Goal: Ask a question: Seek information or help from site administrators or community

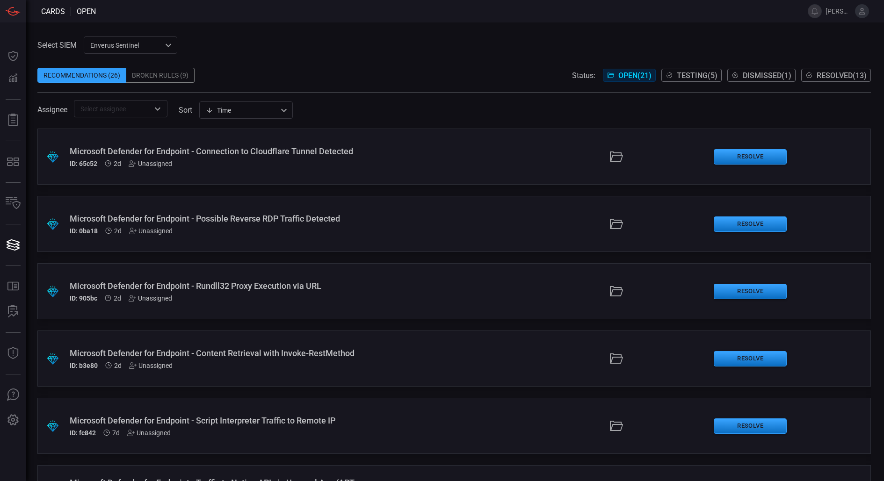
click at [149, 114] on input "text" at bounding box center [113, 109] width 72 height 12
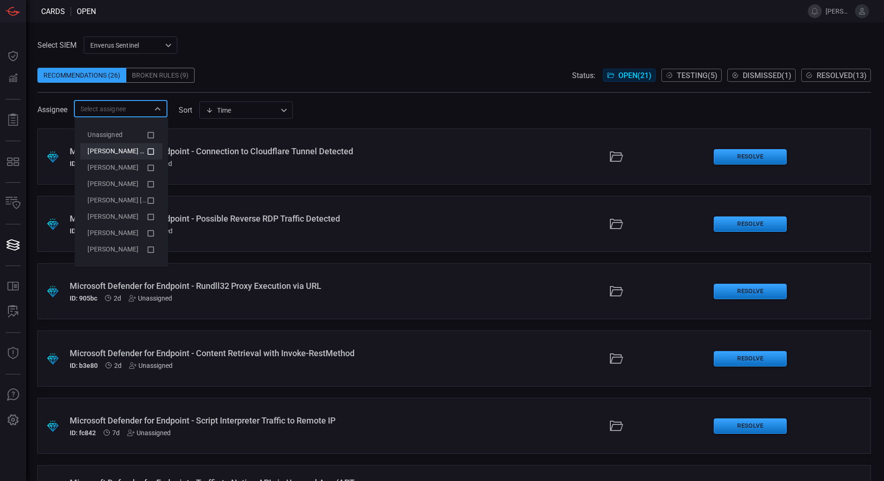
click at [159, 147] on li "[PERSON_NAME] (Myself)" at bounding box center [121, 151] width 82 height 16
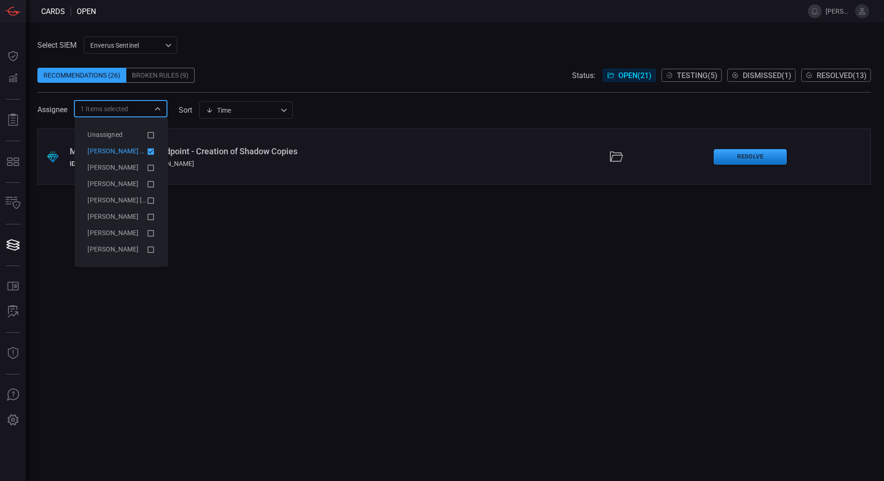
click at [286, 285] on div ".suggested_cards_icon{fill:url(#suggested_cards_icon);} Microsoft Defender for …" at bounding box center [453, 305] width 833 height 353
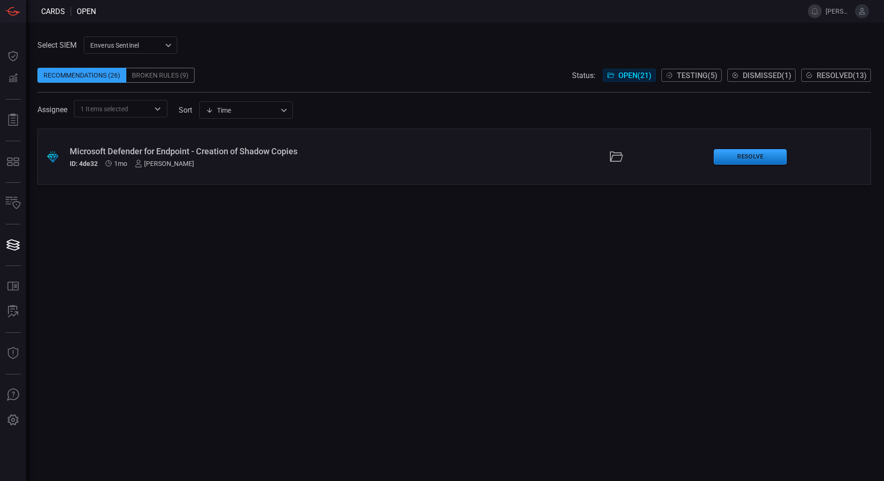
click at [195, 154] on div "Microsoft Defender for Endpoint - Creation of Shadow Copies" at bounding box center [214, 151] width 289 height 10
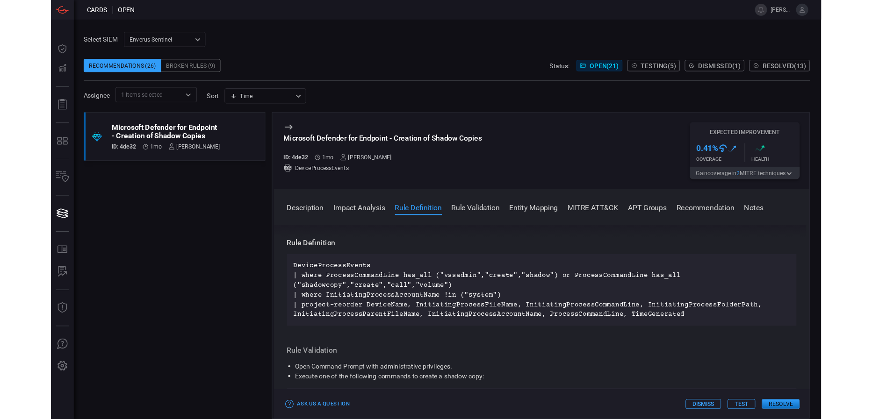
scroll to position [311, 0]
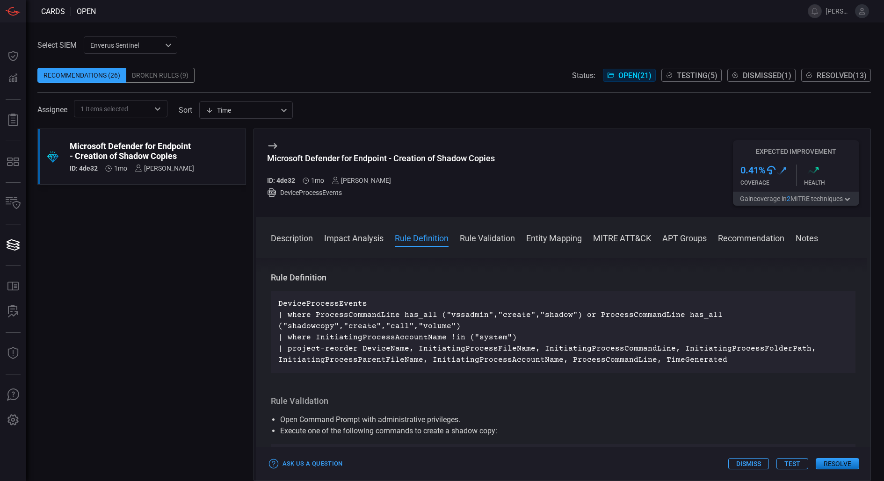
click at [108, 82] on div "Recommendations (26)" at bounding box center [81, 75] width 89 height 15
click at [106, 71] on div "Recommendations (26)" at bounding box center [81, 75] width 89 height 15
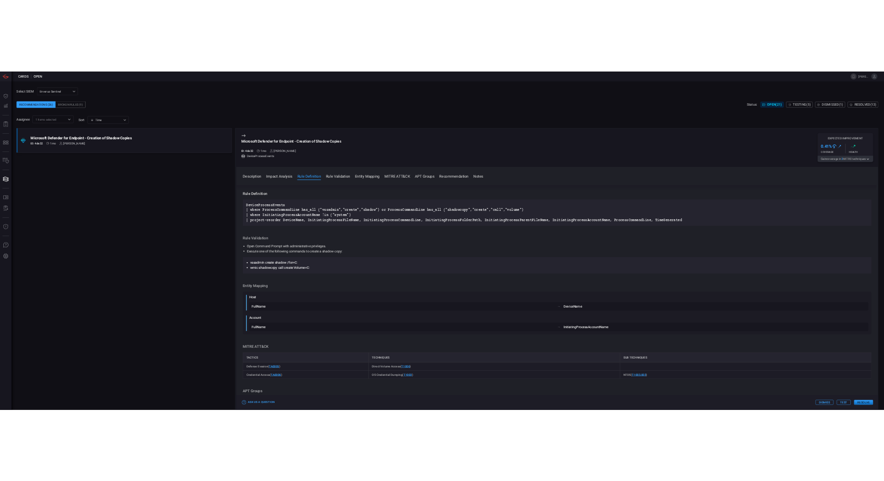
scroll to position [311, 0]
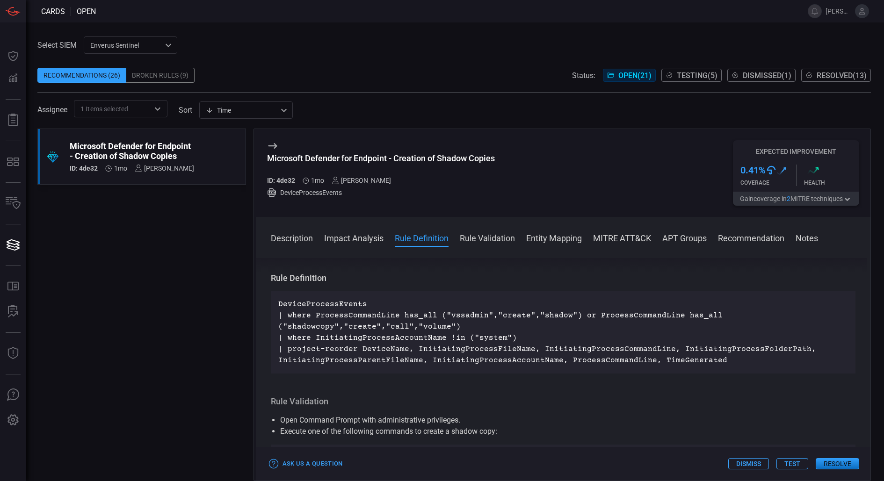
click at [131, 106] on input "text" at bounding box center [138, 109] width 21 height 12
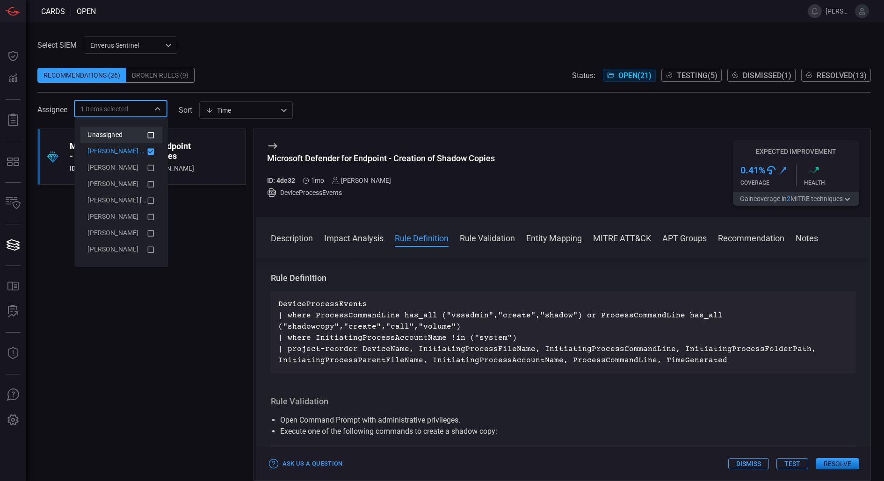
click at [144, 129] on li "Unassigned" at bounding box center [121, 135] width 82 height 16
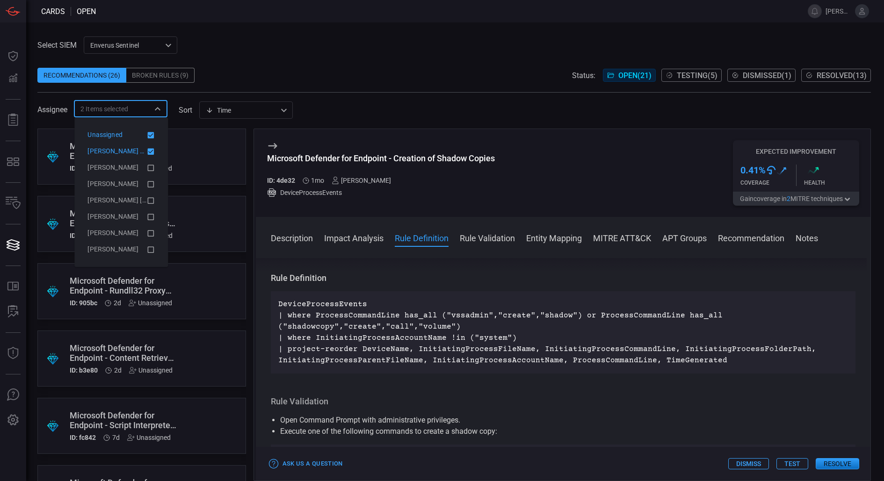
click at [153, 150] on icon at bounding box center [151, 151] width 7 height 7
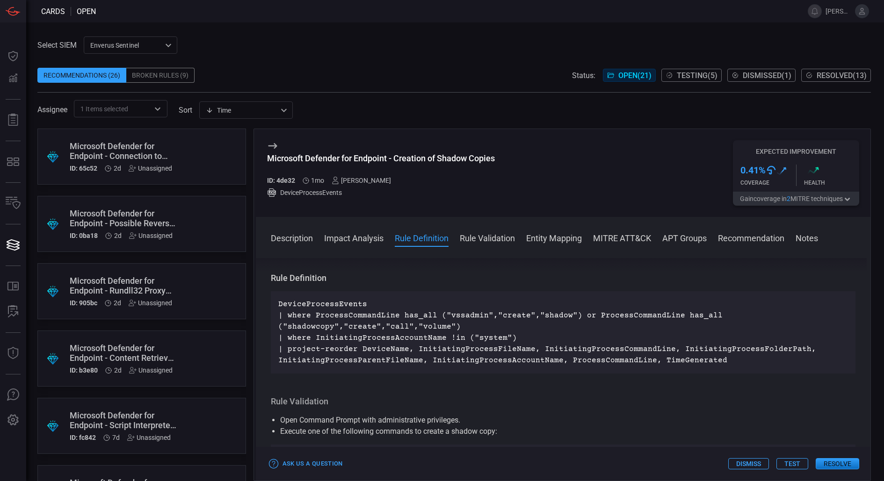
click at [318, 62] on span at bounding box center [453, 61] width 833 height 14
click at [143, 114] on input "text" at bounding box center [138, 109] width 21 height 12
click at [353, 75] on div "Recommendations (26) Broken Rules (9) Status: Open ( 21 ) Testing ( 5 ) Dismiss…" at bounding box center [453, 75] width 833 height 15
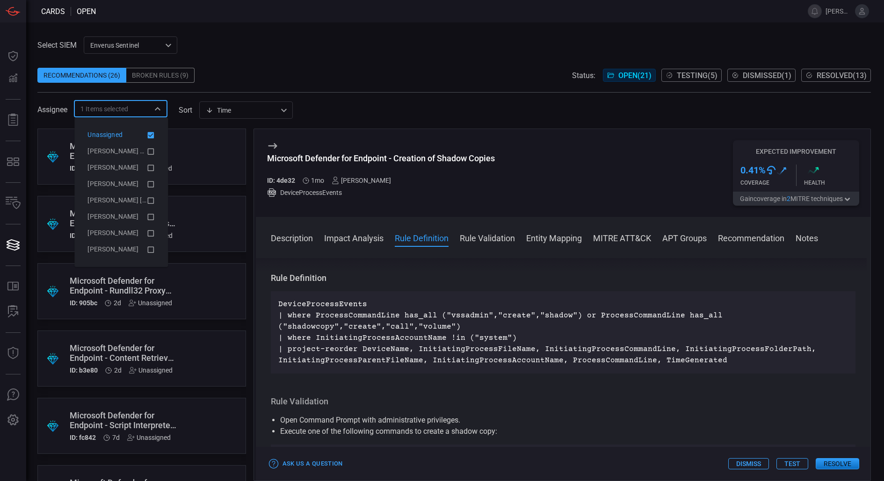
click at [136, 113] on input "text" at bounding box center [138, 109] width 21 height 12
click at [392, 74] on div "Recommendations (26) Broken Rules (9) Status: Open ( 21 ) Testing ( 5 ) Dismiss…" at bounding box center [453, 75] width 833 height 15
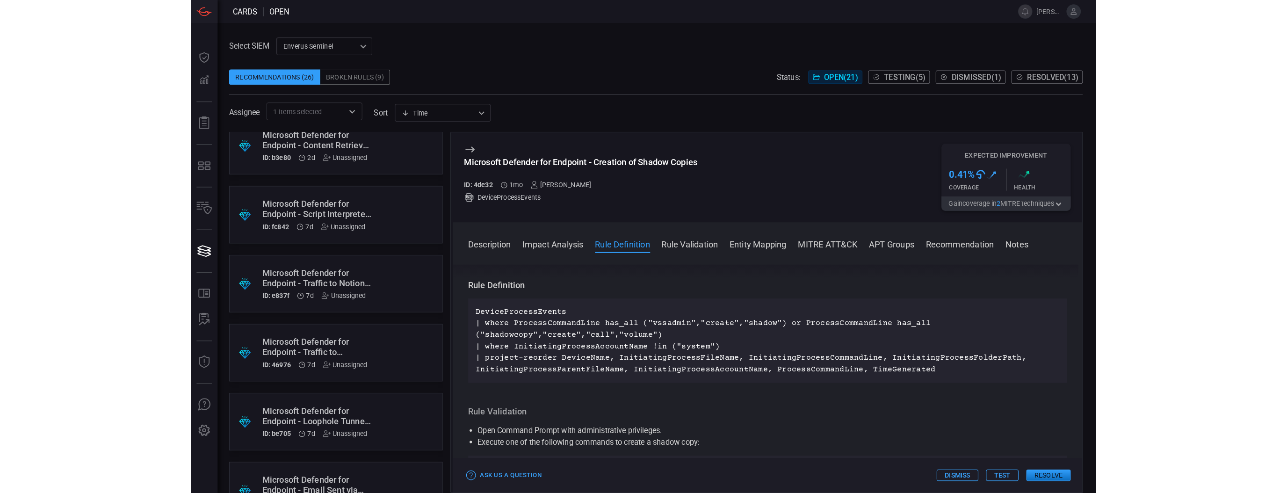
scroll to position [0, 0]
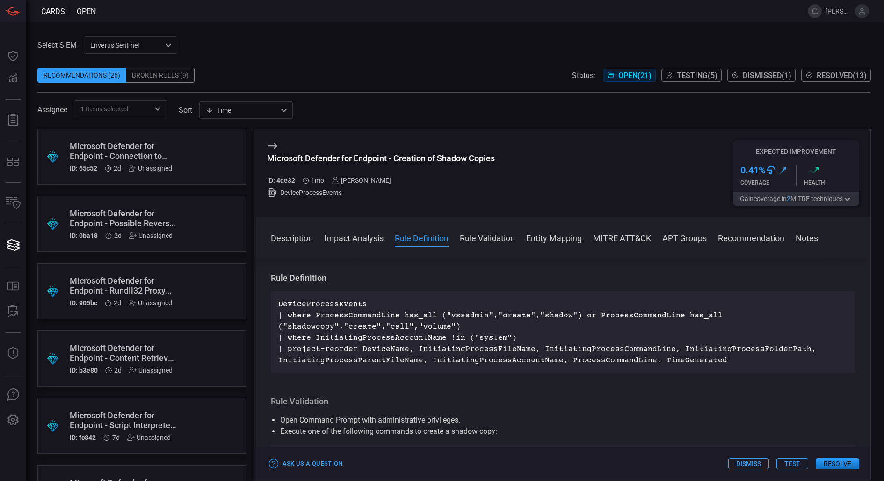
click at [163, 104] on icon "Open" at bounding box center [157, 108] width 11 height 11
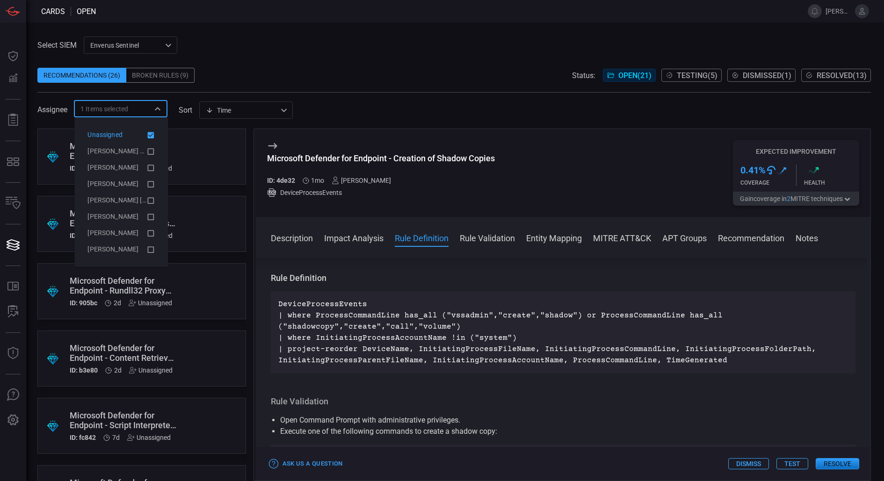
click at [145, 137] on div "Unassigned" at bounding box center [116, 135] width 59 height 10
click at [152, 145] on li "[PERSON_NAME] (Myself)" at bounding box center [121, 151] width 82 height 16
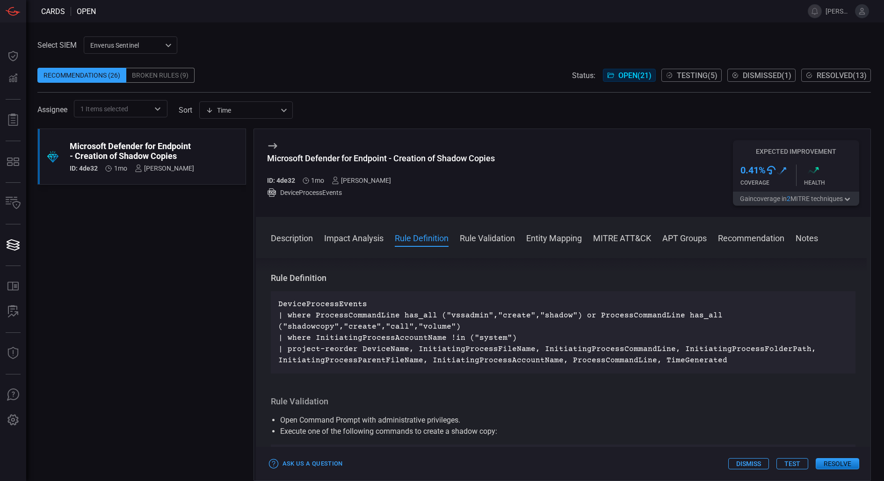
click at [223, 238] on div ".suggested_cards_icon{fill:url(#suggested_cards_icon);} Microsoft Defender for …" at bounding box center [141, 305] width 209 height 353
click at [684, 73] on span "Testing ( 5 )" at bounding box center [697, 75] width 41 height 9
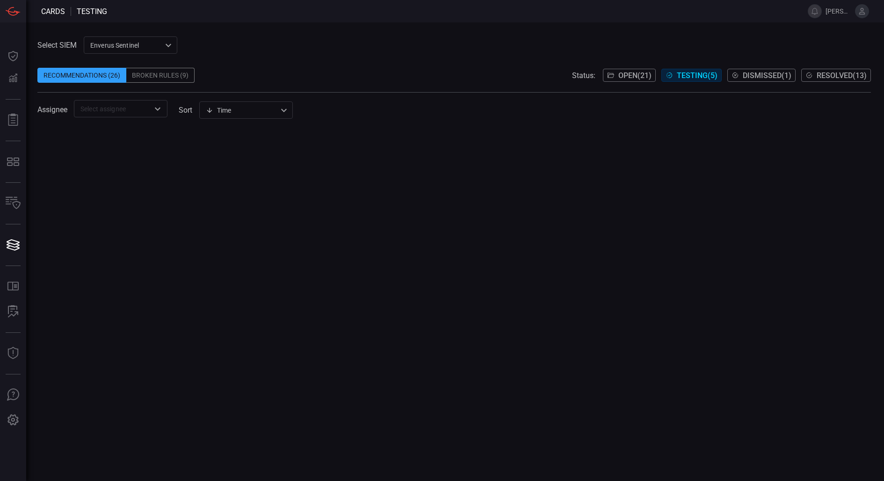
click at [159, 122] on span at bounding box center [453, 122] width 833 height 11
click at [159, 109] on icon "Open" at bounding box center [158, 108] width 6 height 3
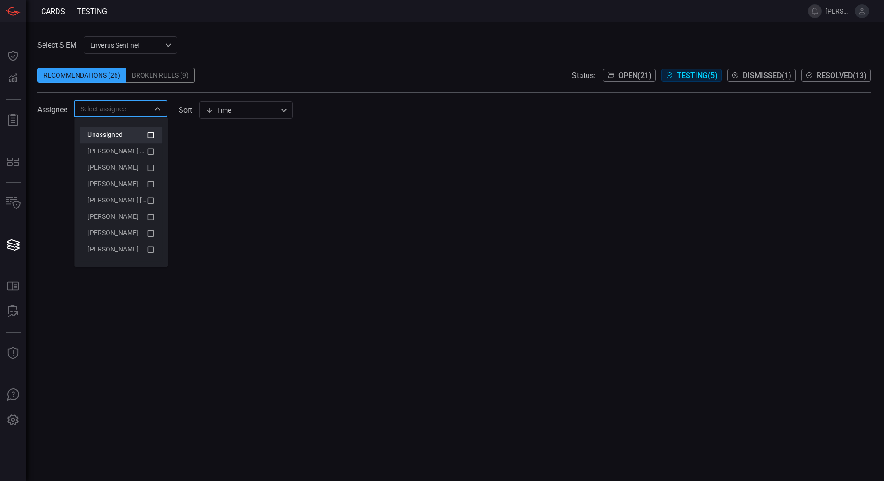
click at [152, 136] on icon at bounding box center [150, 135] width 8 height 11
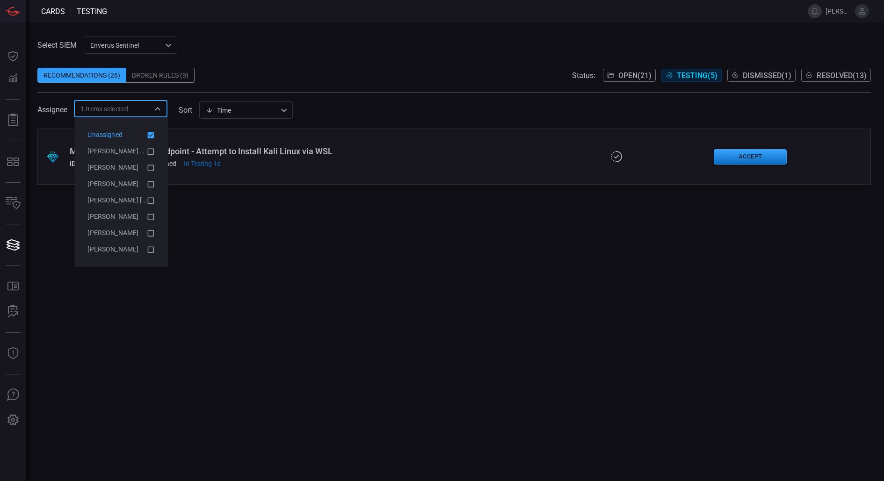
click at [237, 238] on div ".suggested_cards_icon{fill:url(#suggested_cards_icon);} Microsoft Defender for …" at bounding box center [453, 305] width 833 height 353
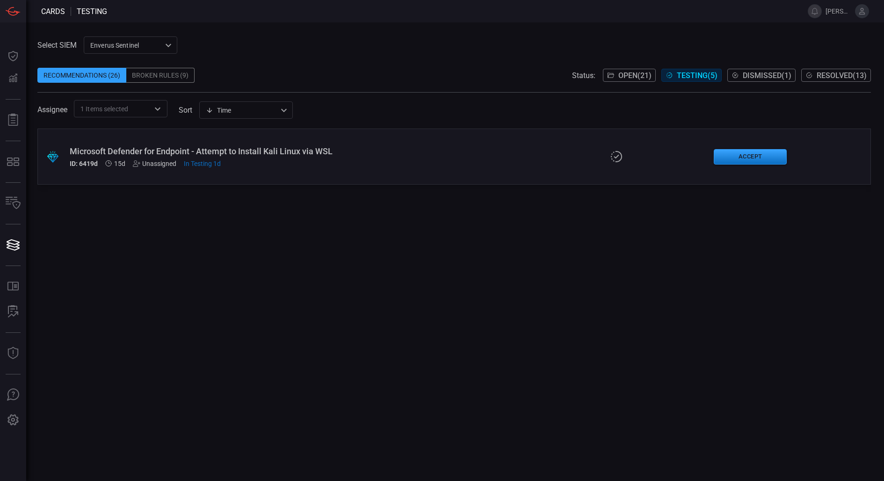
click at [170, 110] on div "Assignee 1 Items selected ​ sort Time visibleUpdateTime ​" at bounding box center [453, 108] width 833 height 17
click at [156, 112] on icon "Open" at bounding box center [157, 108] width 11 height 11
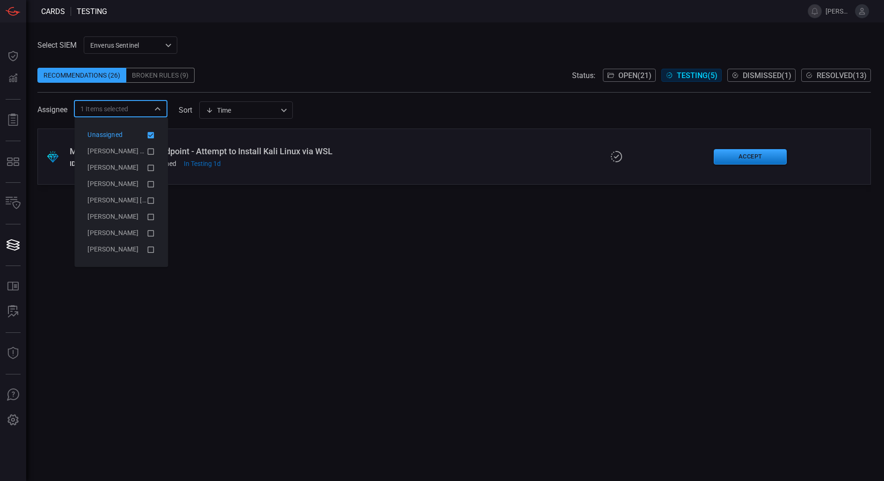
click at [150, 137] on icon at bounding box center [151, 135] width 7 height 7
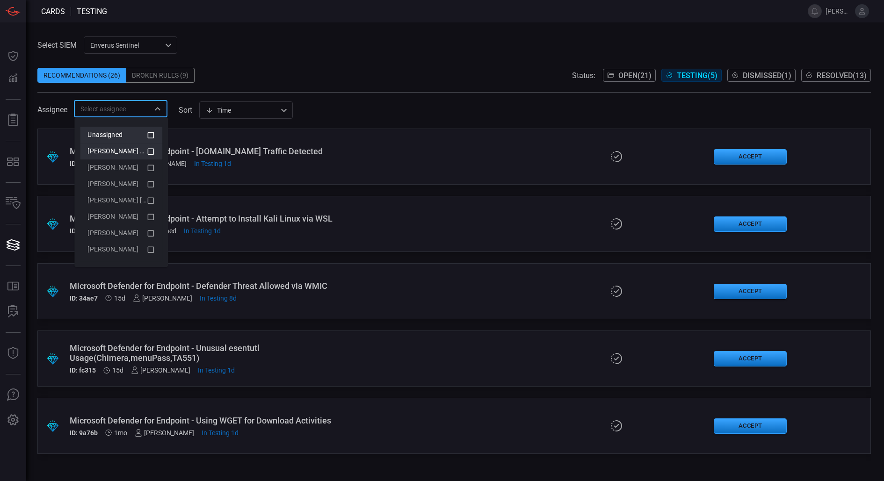
click at [150, 150] on icon at bounding box center [150, 151] width 8 height 11
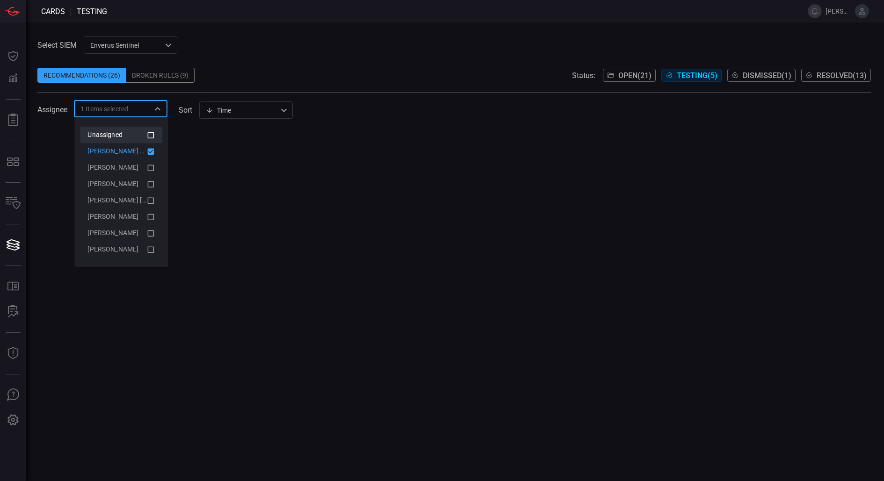
click at [150, 150] on icon at bounding box center [151, 151] width 7 height 7
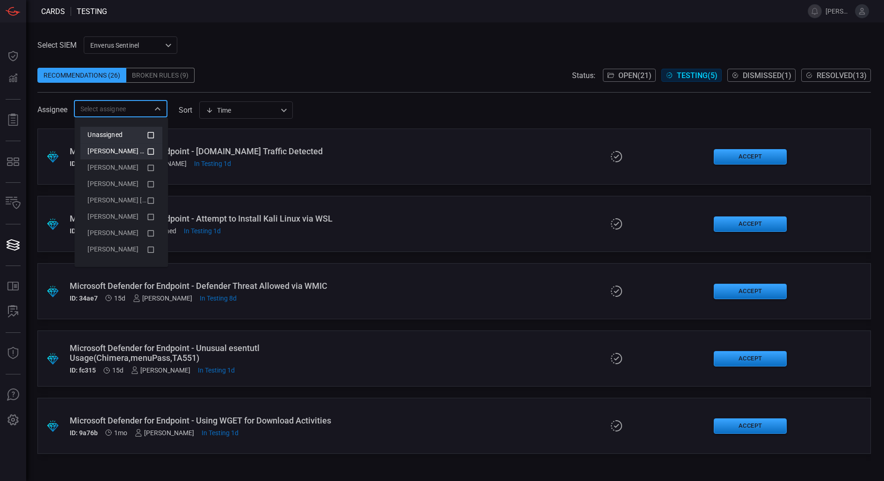
click at [352, 73] on div "Recommendations (26) Broken Rules (9) Status: Open ( 21 ) Testing ( 5 ) Dismiss…" at bounding box center [453, 75] width 833 height 15
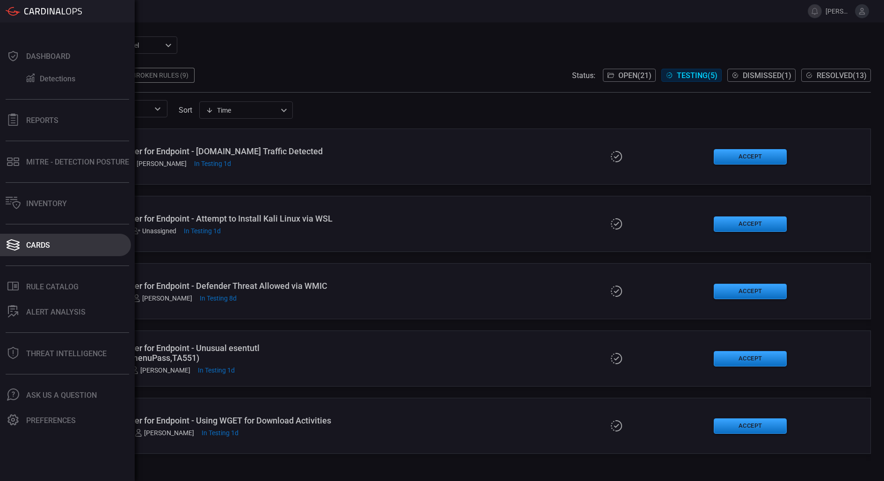
click at [14, 251] on icon at bounding box center [13, 244] width 15 height 13
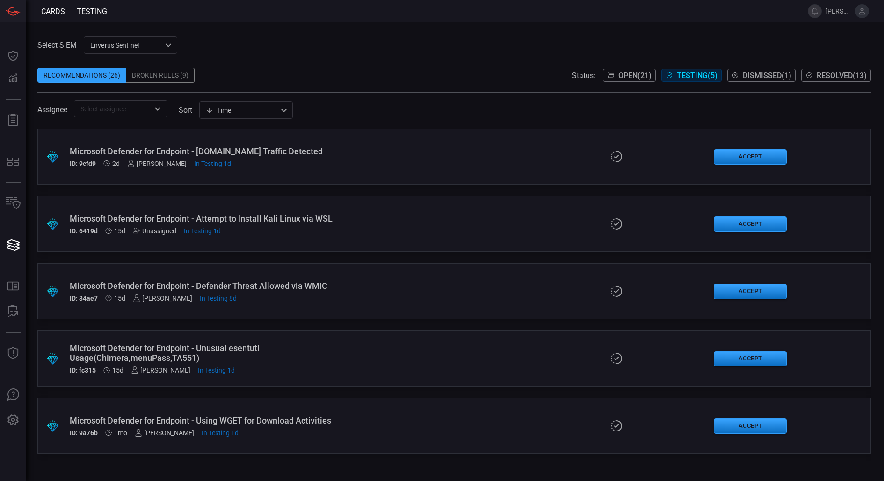
click at [105, 68] on div "Recommendations (26)" at bounding box center [81, 75] width 89 height 15
click at [117, 78] on div "Recommendations (26)" at bounding box center [81, 75] width 89 height 15
click at [88, 72] on div "Recommendations (26)" at bounding box center [81, 75] width 89 height 15
click at [621, 87] on span at bounding box center [453, 87] width 833 height 9
click at [624, 79] on span "Open ( 21 )" at bounding box center [634, 75] width 33 height 9
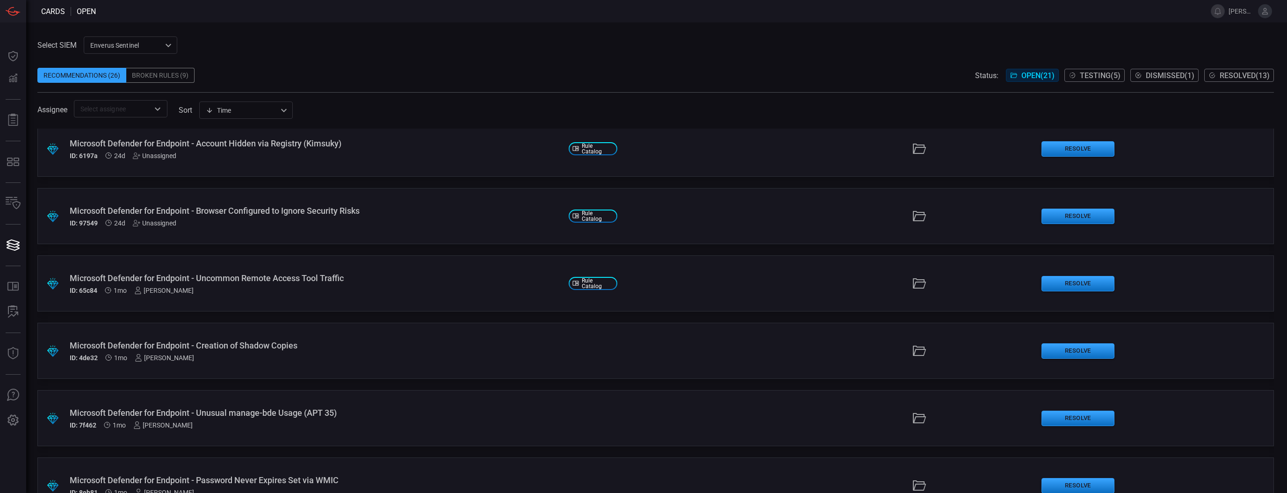
scroll to position [861, 0]
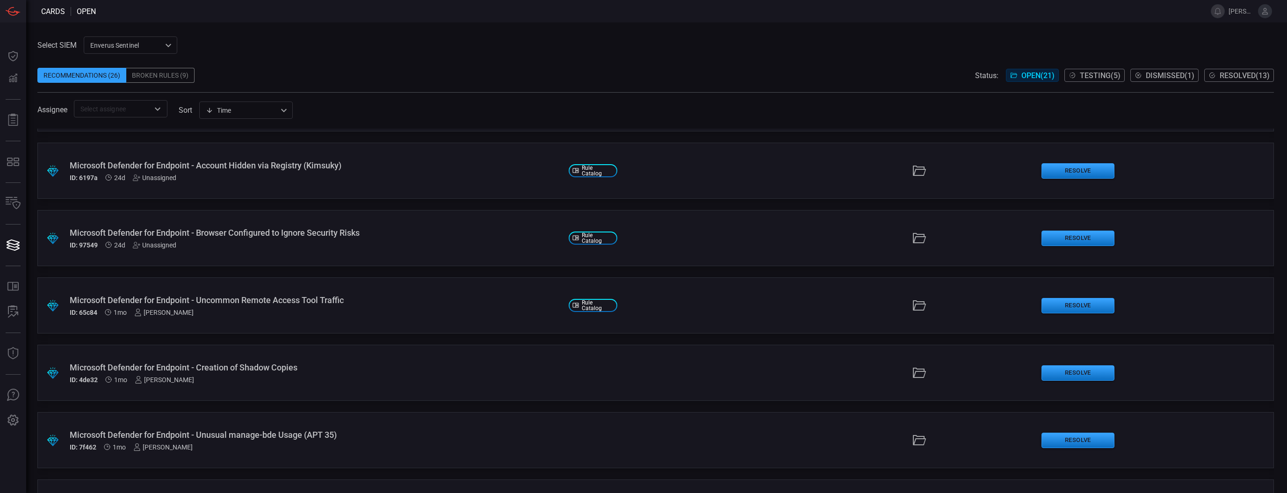
click at [152, 106] on div at bounding box center [157, 108] width 12 height 13
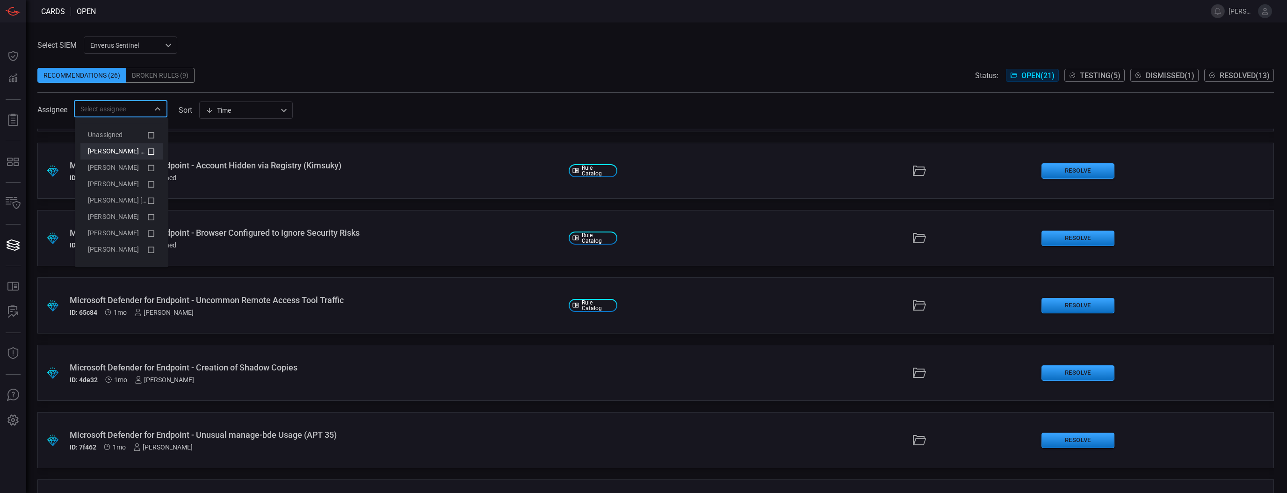
click at [153, 147] on icon at bounding box center [151, 151] width 8 height 11
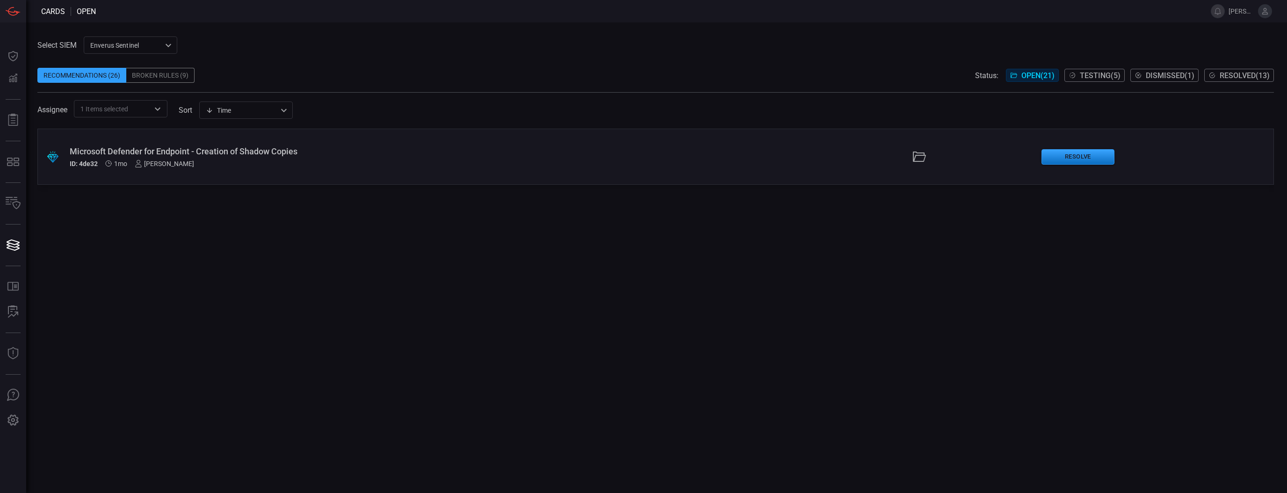
click at [281, 161] on div "ID: 4de32 1mo Roshni Sapru" at bounding box center [315, 163] width 491 height 7
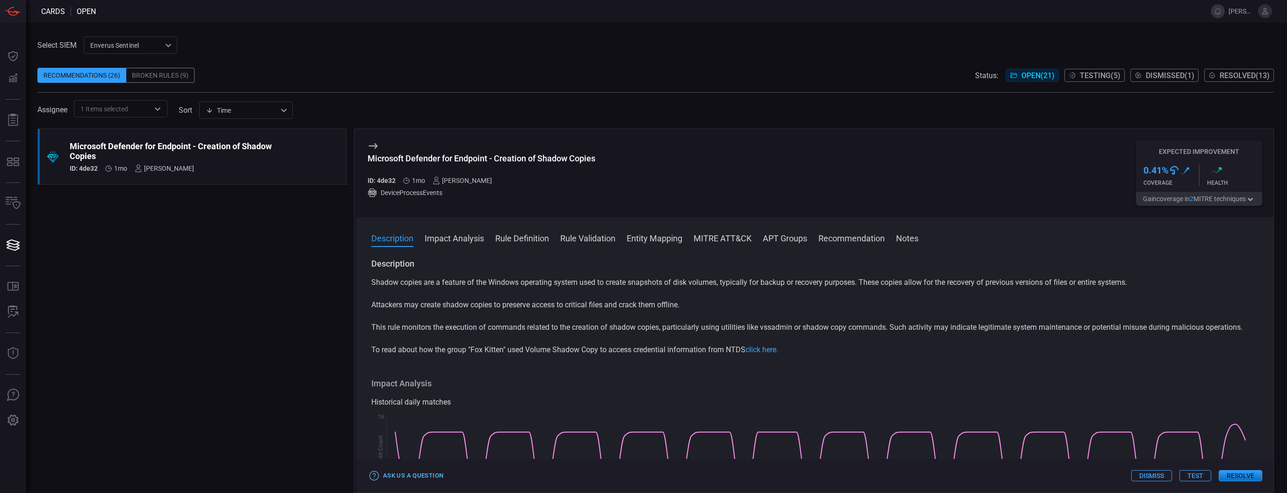
click at [412, 478] on button "Ask Us a Question" at bounding box center [407, 476] width 78 height 14
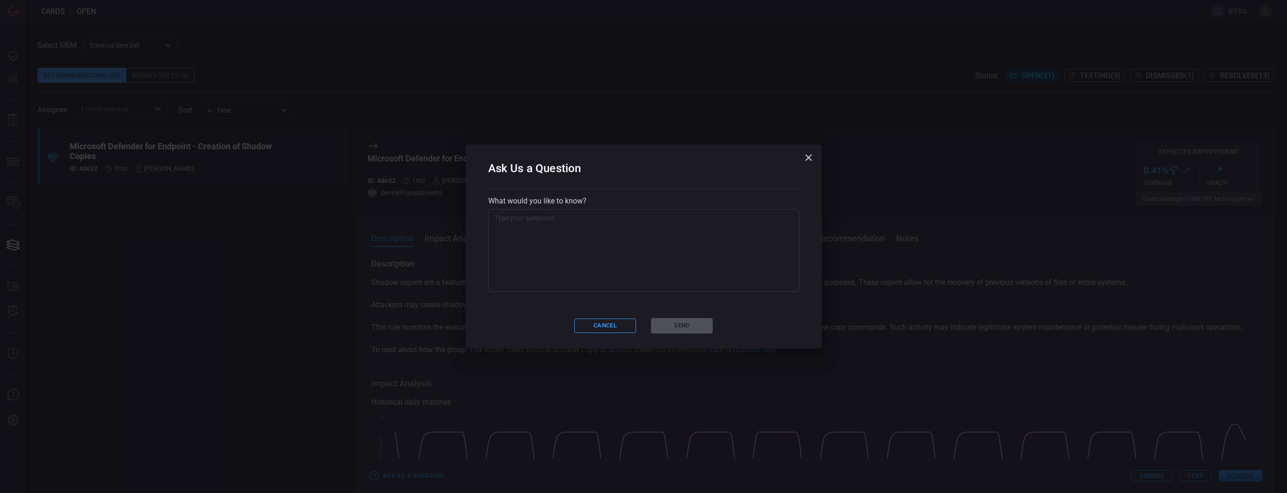
click at [518, 260] on textarea at bounding box center [644, 250] width 298 height 75
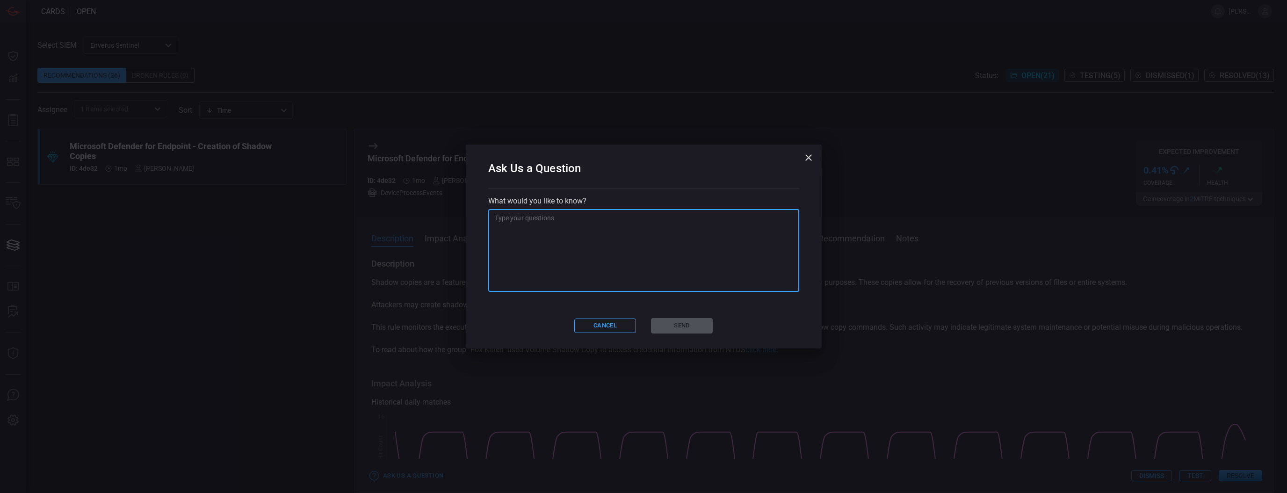
type textarea "I"
paste textarea "svchost.exe"
paste textarea "○ System (InitiatingProcessAccountName) > svchost.exe (InitiatingProcessFileNam…"
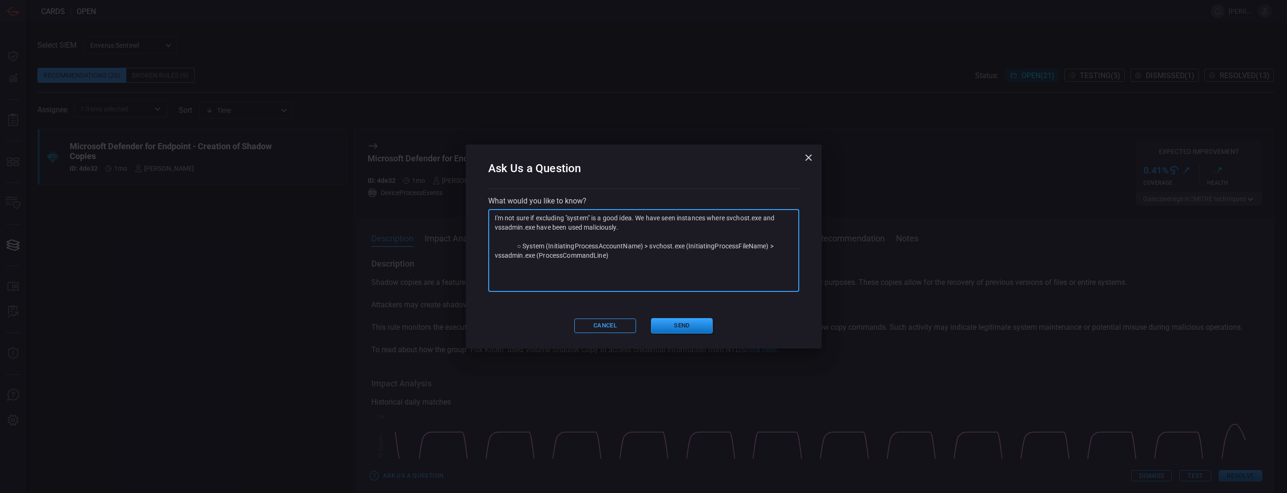
click at [525, 246] on textarea "I'm not sure if excluding "system" is a good idea. We have seen instances where…" at bounding box center [644, 250] width 298 height 75
click at [604, 274] on textarea "I'm not sure if excluding "system" is a good idea. We have seen instances where…" at bounding box center [644, 250] width 298 height 75
click at [523, 270] on textarea "I'm not sure if excluding "system" is a good idea. We have seen instances where…" at bounding box center [644, 250] width 298 height 75
click at [571, 283] on textarea "I'm not sure if excluding "system" is a good idea. We have seen instances where…" at bounding box center [644, 250] width 298 height 75
type textarea "I'm not sure if excluding "system" is a good idea. We have seen instances where…"
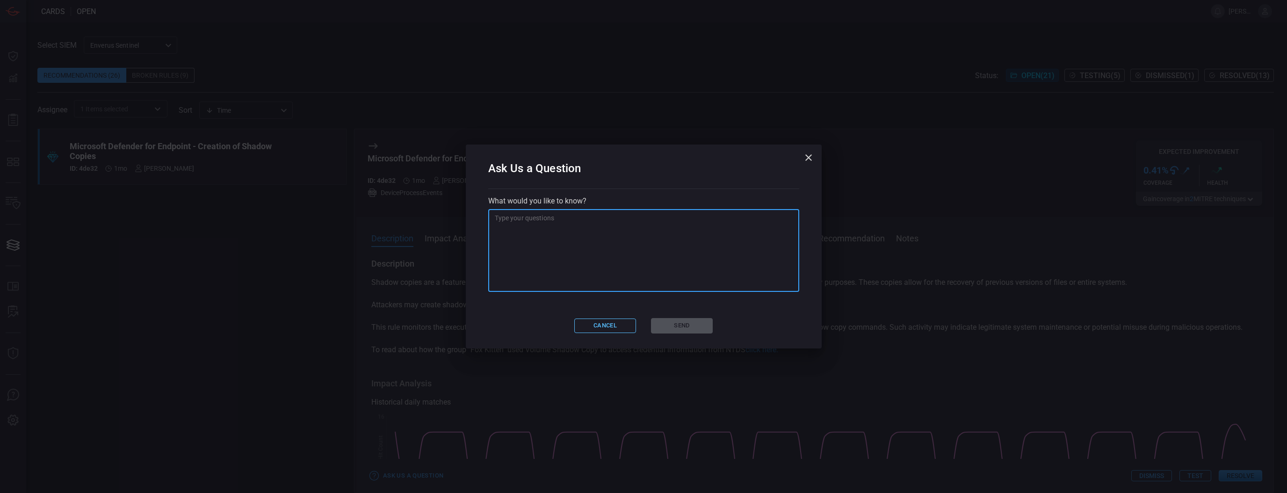
click at [613, 325] on button "Cancel" at bounding box center [605, 325] width 62 height 14
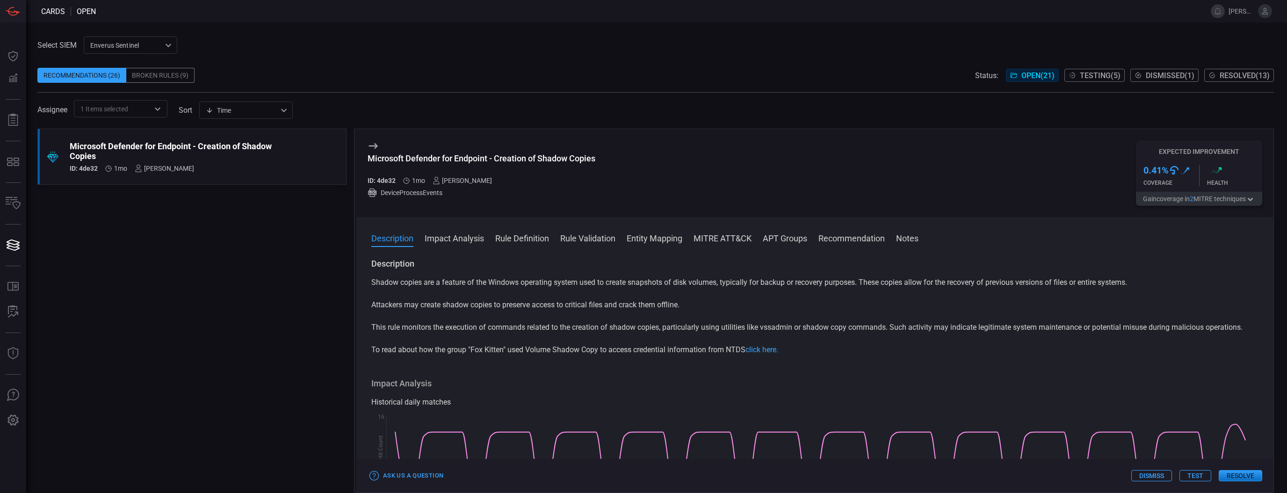
click at [519, 233] on button "Rule Definition" at bounding box center [522, 237] width 54 height 11
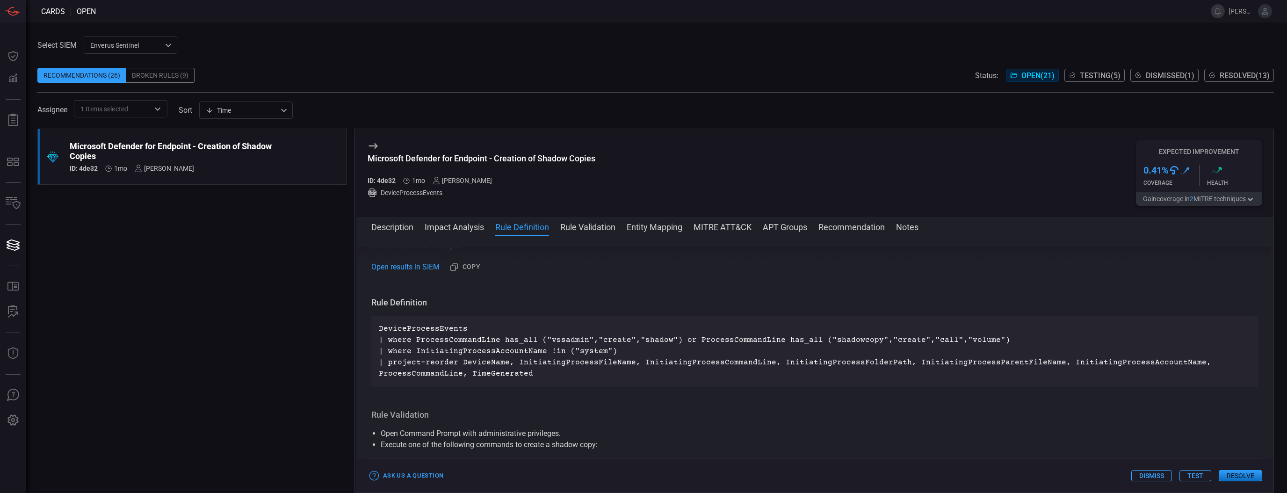
scroll to position [293, 0]
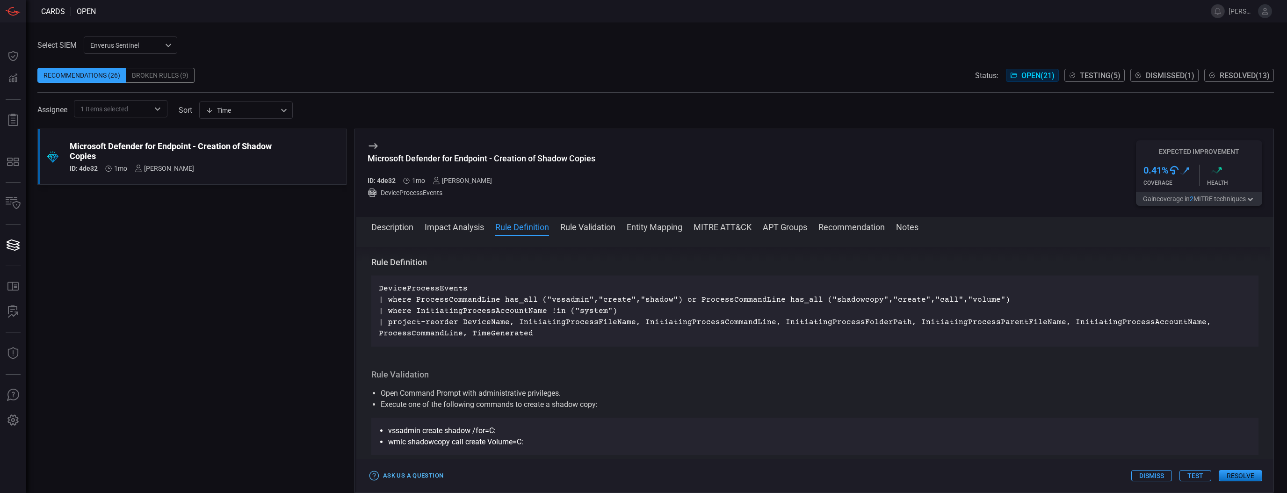
click at [435, 471] on button "Ask Us a Question" at bounding box center [407, 476] width 78 height 14
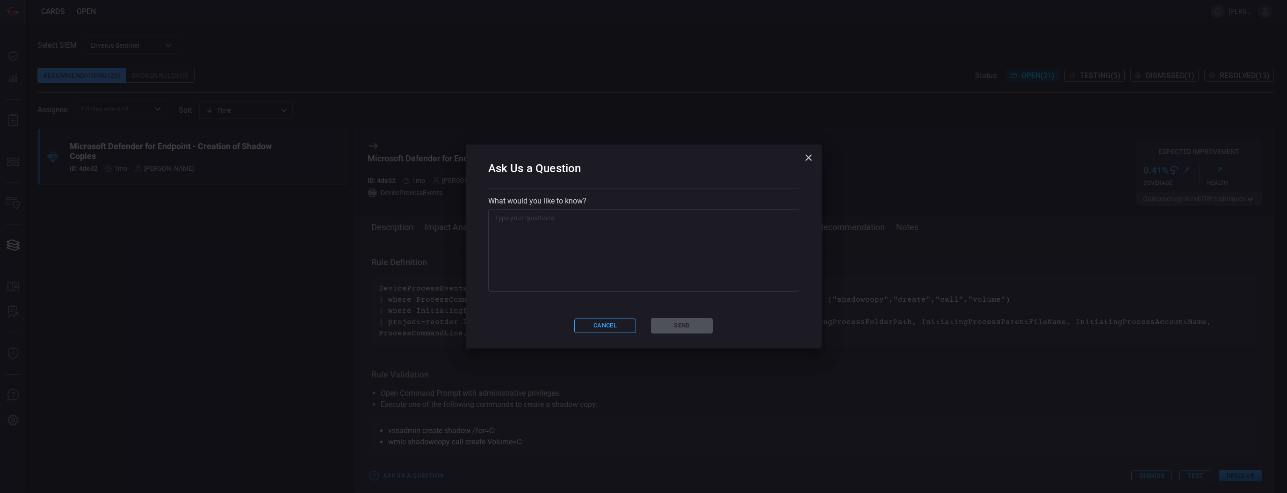
click at [524, 258] on textarea at bounding box center [644, 250] width 298 height 75
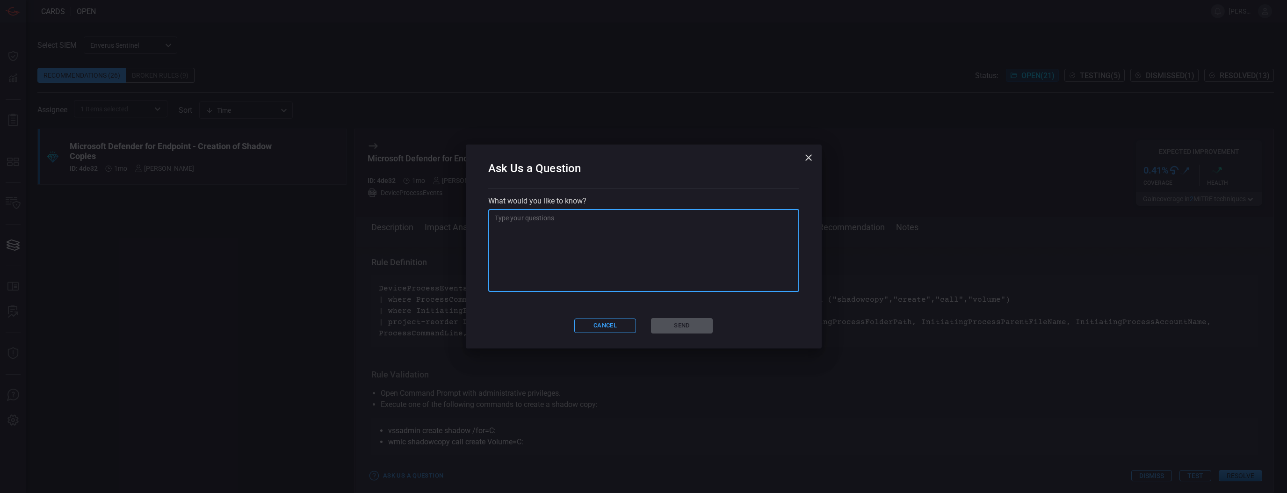
paste textarea "I'm not sure if excluding "system" is a good idea. We have seen instances where…"
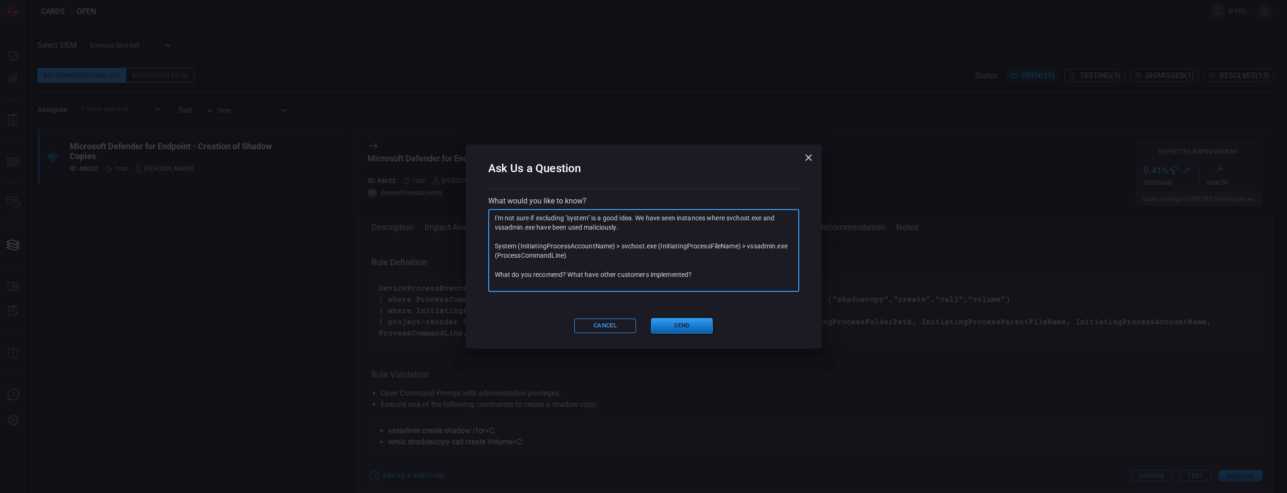
type textarea "I'm not sure if excluding "system" is a good idea. We have seen instances where…"
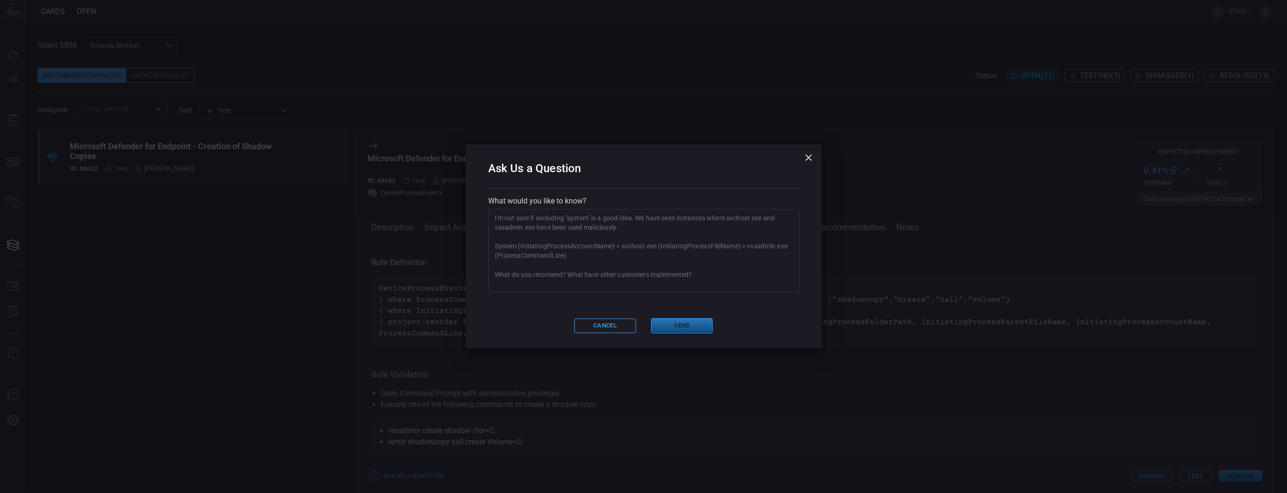
click at [679, 322] on button "Send" at bounding box center [682, 325] width 62 height 15
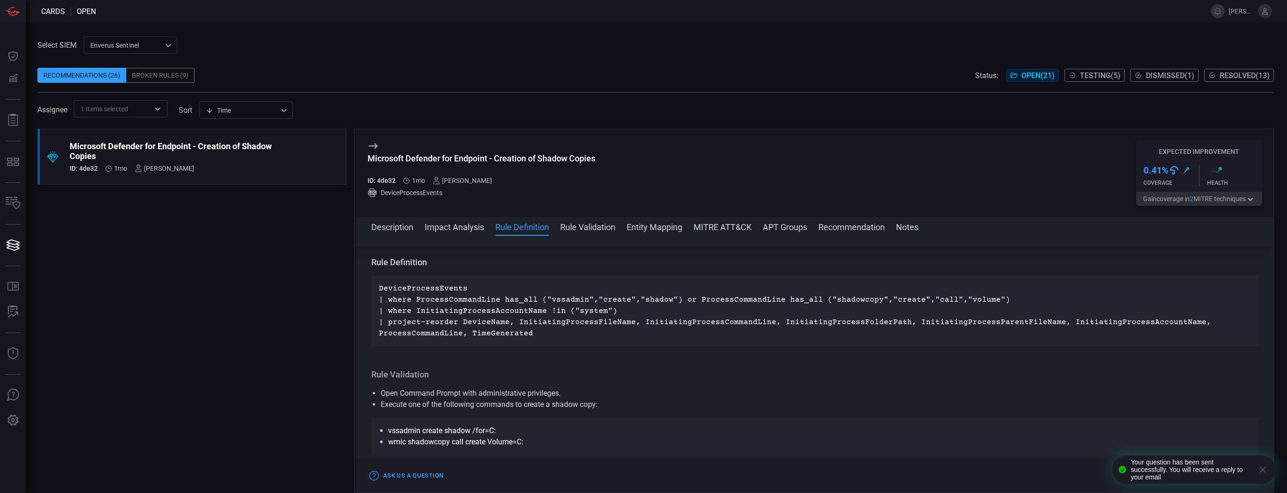
click at [128, 109] on span "1 Items selected" at bounding box center [104, 108] width 48 height 9
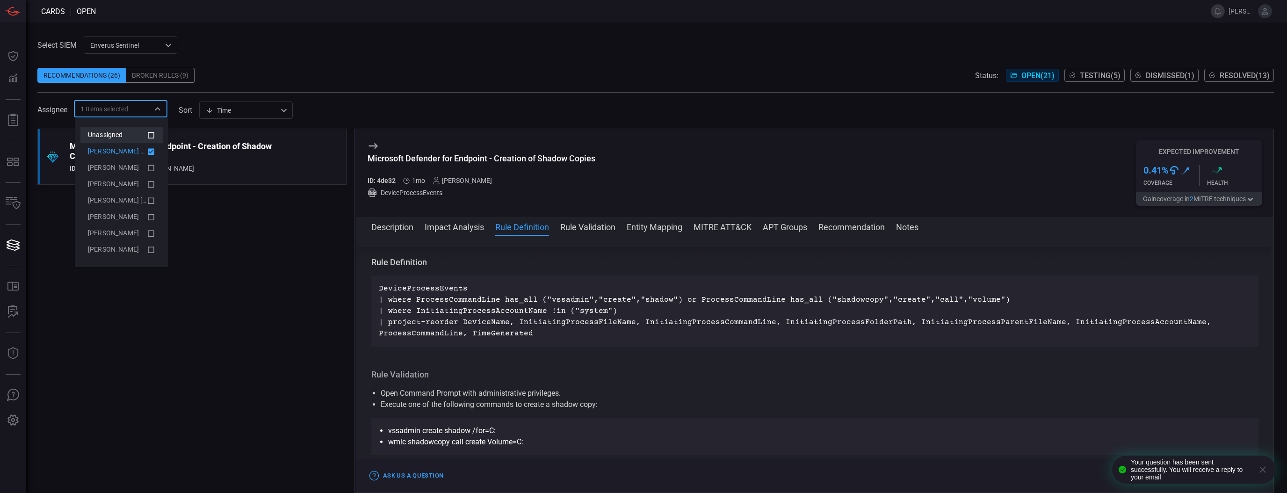
click at [149, 129] on li "Unassigned" at bounding box center [121, 135] width 82 height 16
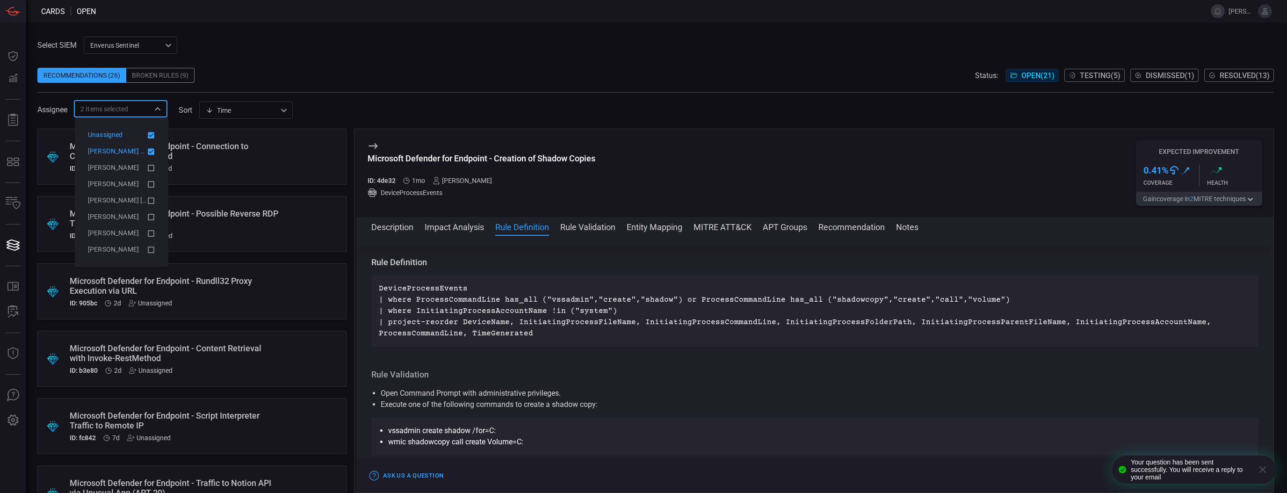
click at [152, 144] on li "[PERSON_NAME] (Myself)" at bounding box center [121, 151] width 82 height 16
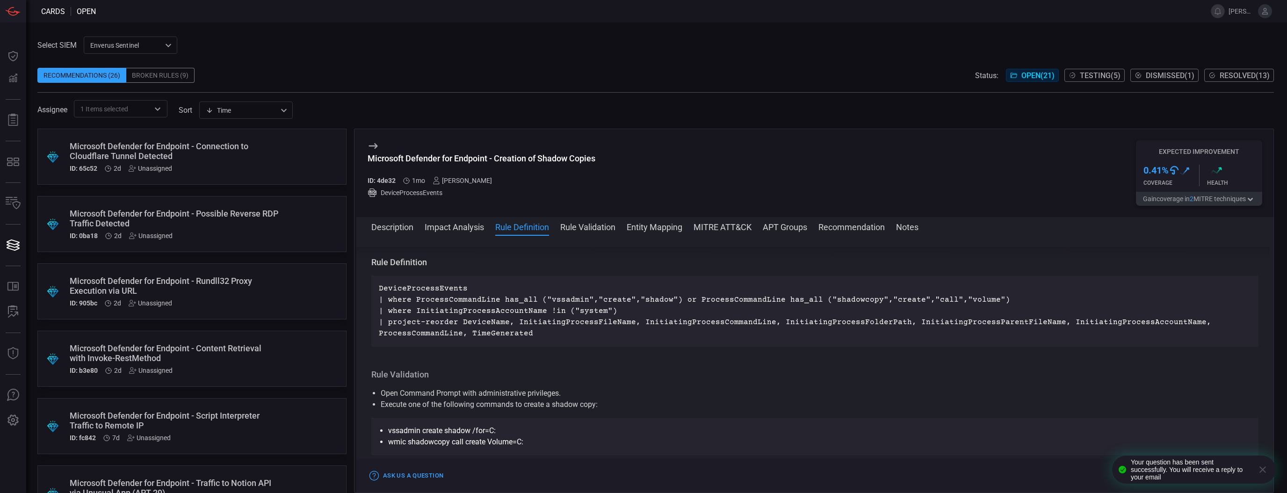
click at [247, 83] on span at bounding box center [655, 87] width 1236 height 9
click at [376, 69] on div "Recommendations (26) Broken Rules (9) Status: Open ( 21 ) Testing ( 5 ) Dismiss…" at bounding box center [655, 75] width 1236 height 15
click at [228, 159] on div "Microsoft Defender for Endpoint - Connection to Cloudflare Tunnel Detected" at bounding box center [174, 151] width 209 height 20
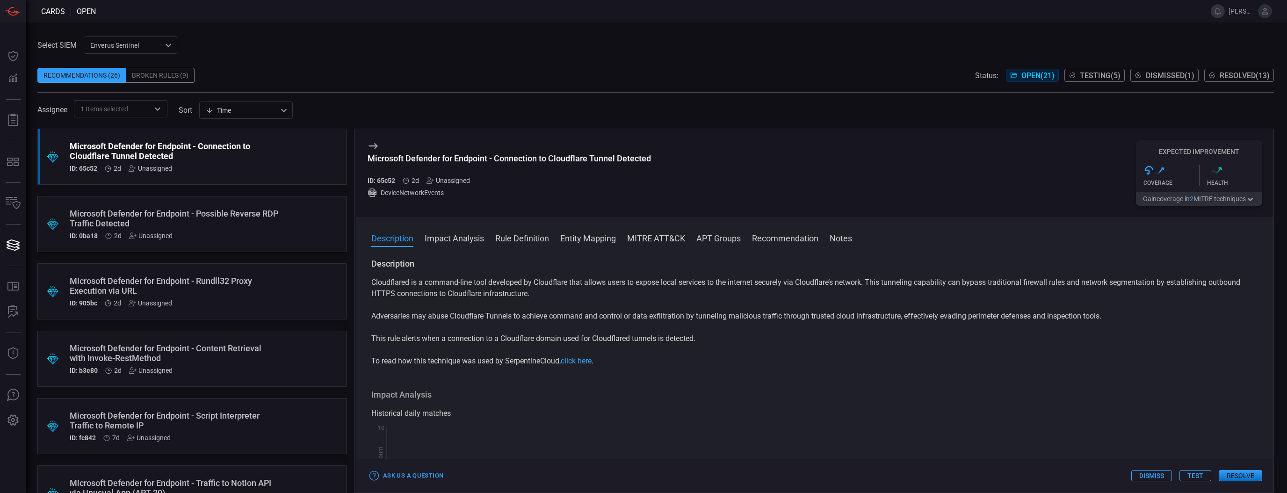
click at [322, 86] on span at bounding box center [655, 87] width 1236 height 9
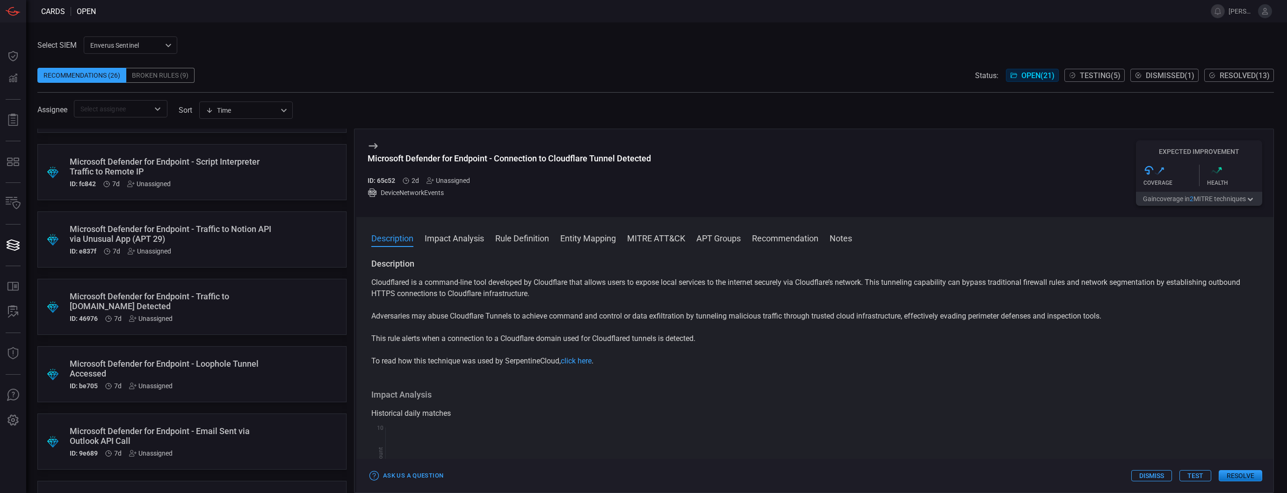
scroll to position [263, 0]
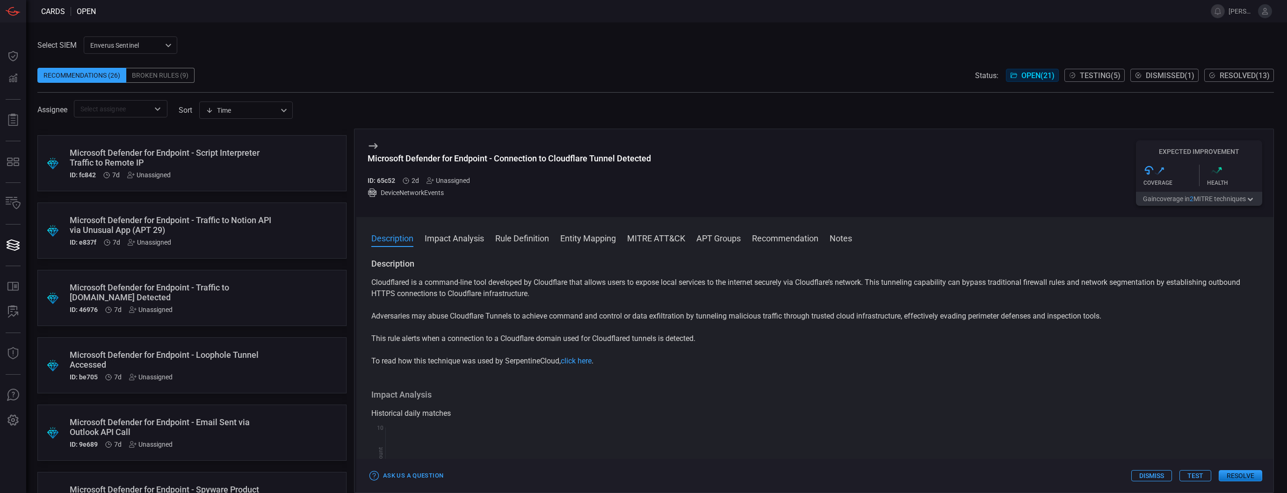
click at [252, 304] on div "Microsoft Defender for Endpoint - Traffic to [DOMAIN_NAME] Detected ID: 46976 7…" at bounding box center [174, 297] width 209 height 31
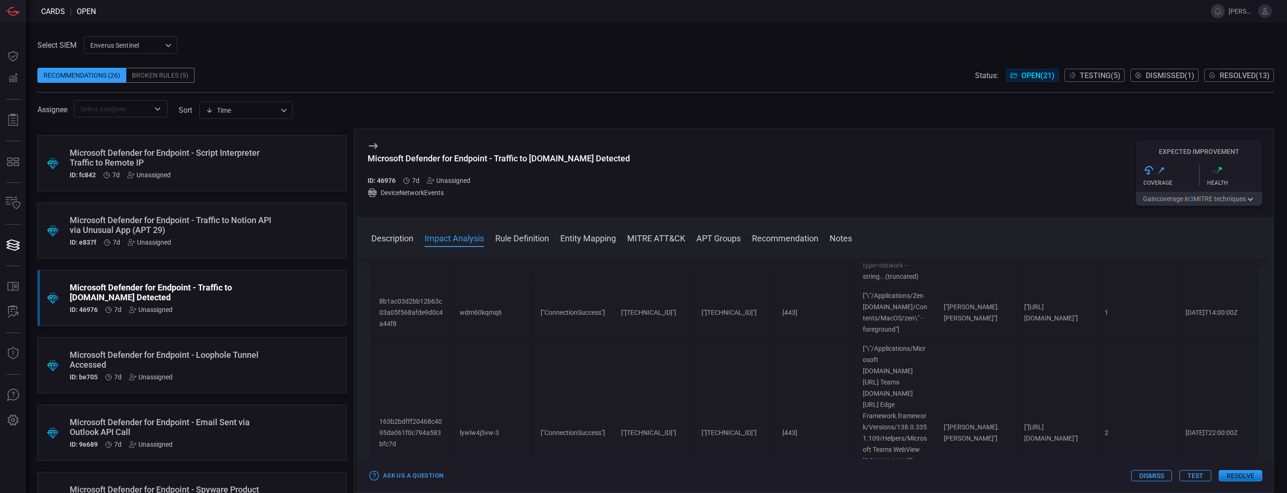
scroll to position [536, 0]
click at [514, 239] on button "Rule Definition" at bounding box center [522, 237] width 54 height 11
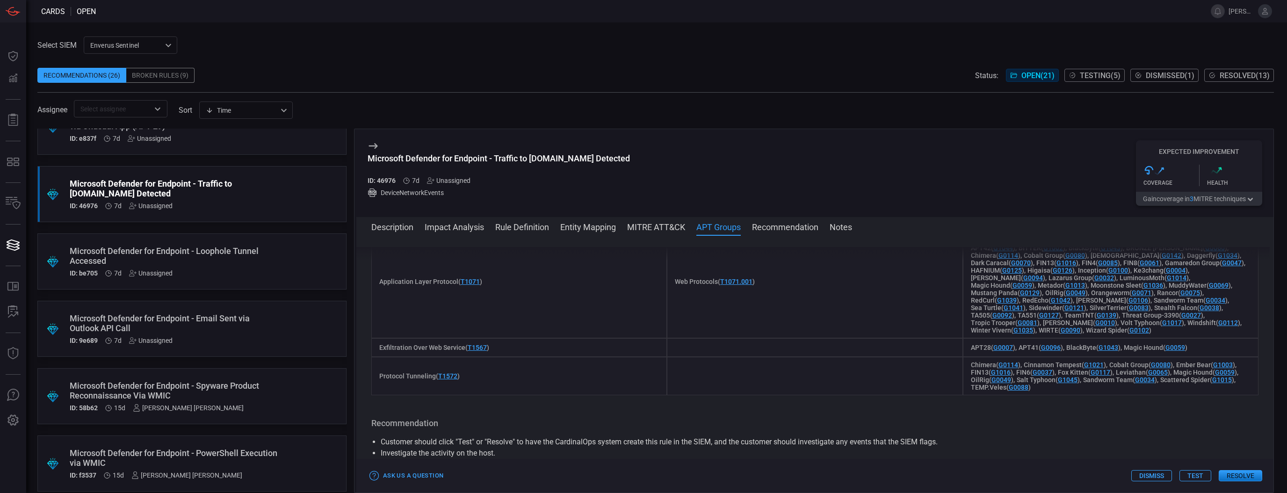
scroll to position [367, 0]
click at [249, 381] on div "Microsoft Defender for Endpoint - Spyware Product Reconnaissance Via WMIC" at bounding box center [174, 391] width 209 height 20
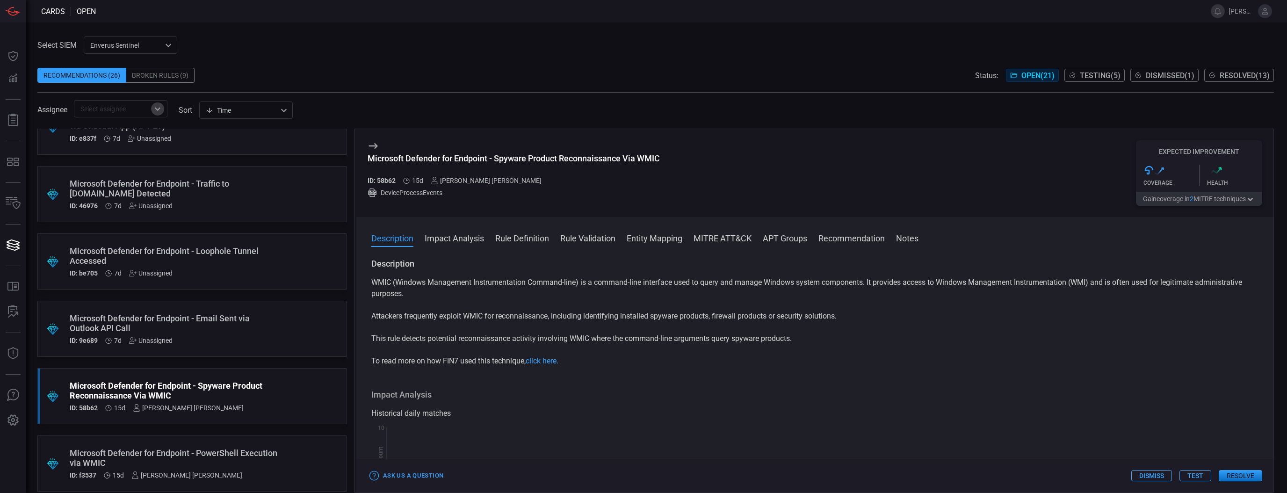
click at [159, 109] on icon "Open" at bounding box center [158, 108] width 6 height 3
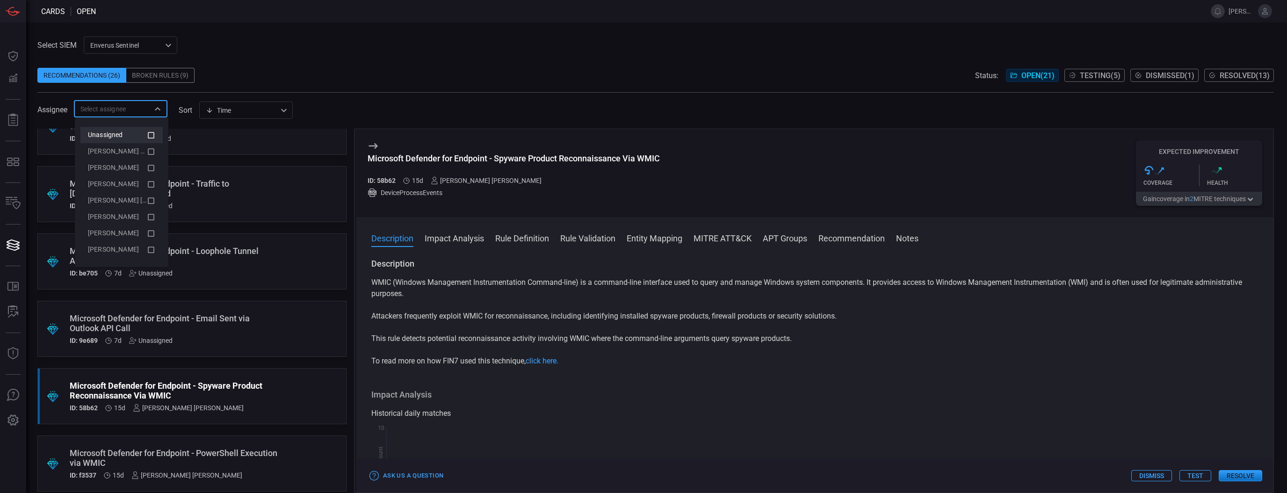
click at [159, 130] on li "Unassigned" at bounding box center [121, 135] width 82 height 16
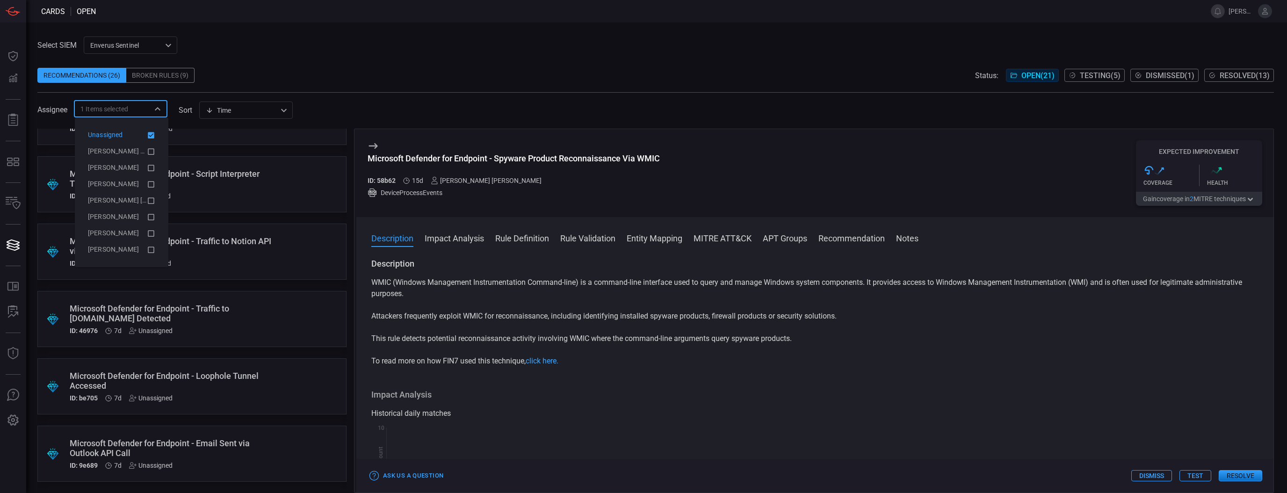
scroll to position [241, 0]
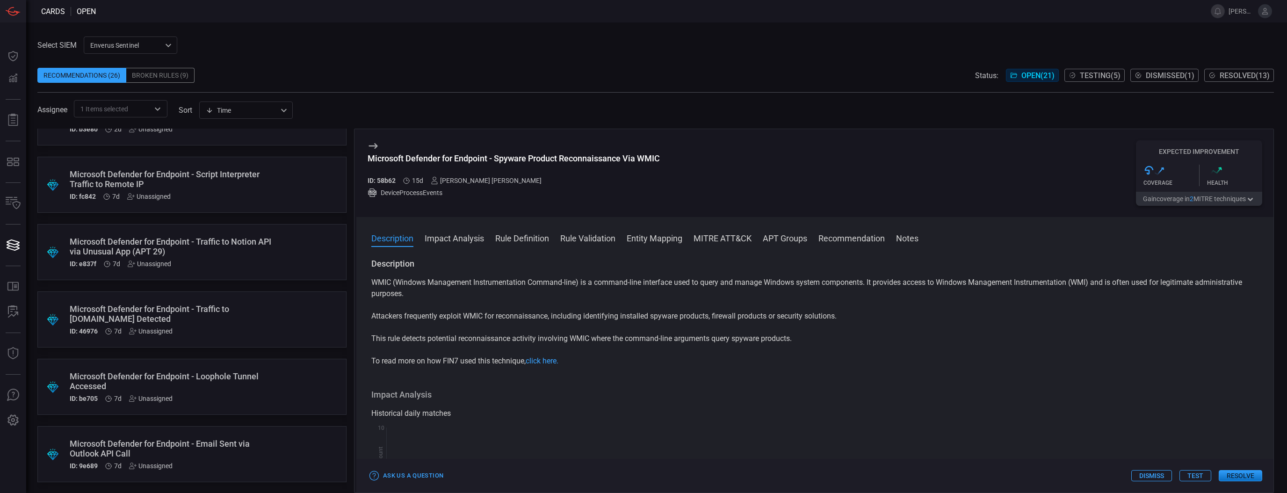
click at [277, 59] on span at bounding box center [655, 61] width 1236 height 14
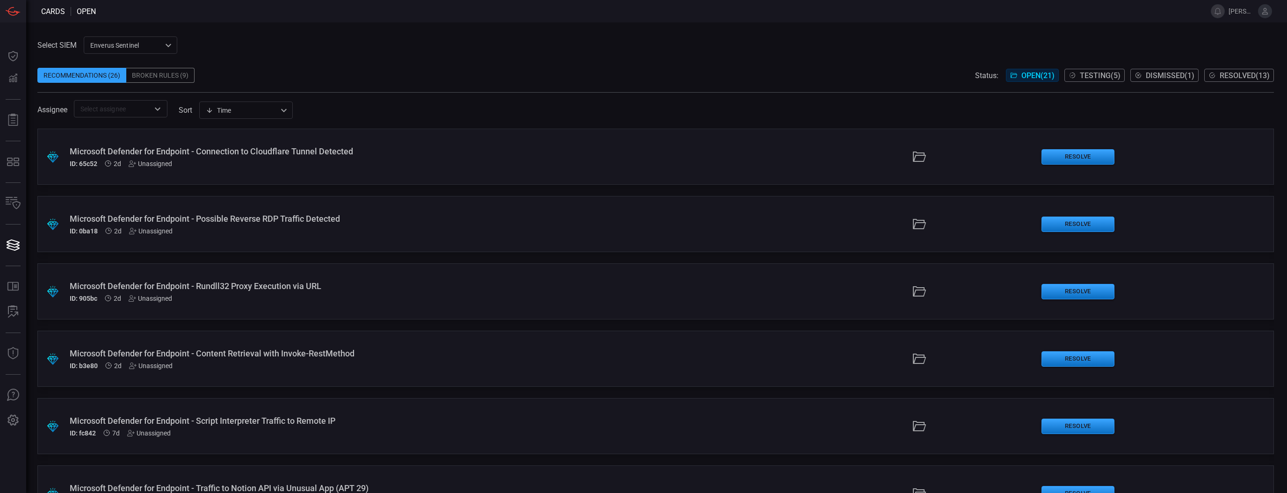
click at [130, 116] on div "​" at bounding box center [121, 108] width 94 height 17
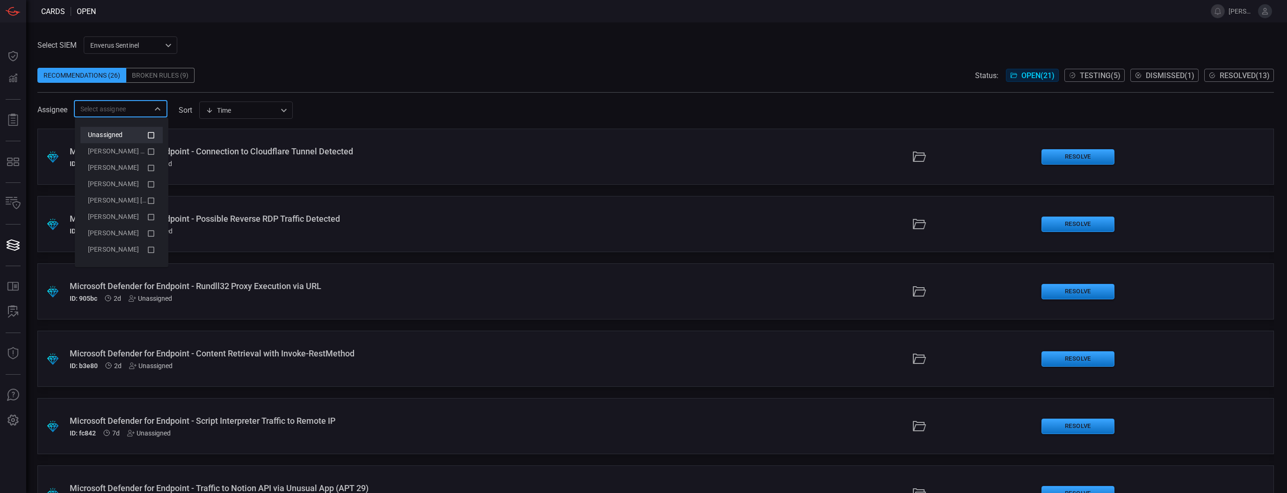
click at [147, 136] on icon at bounding box center [151, 135] width 8 height 11
click at [250, 62] on span at bounding box center [655, 61] width 1236 height 14
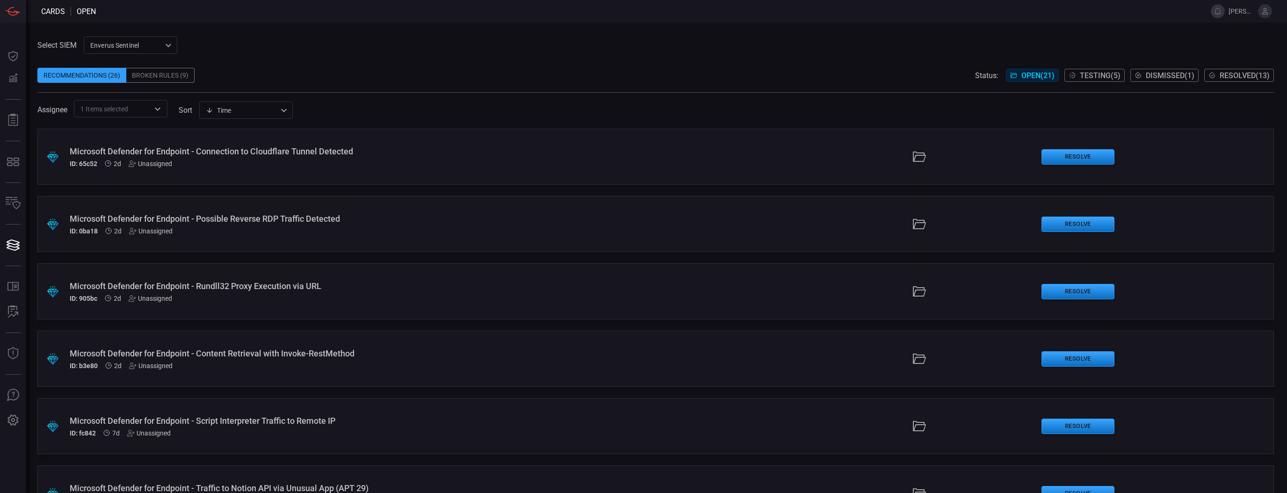
click at [158, 72] on div "Broken Rules (9)" at bounding box center [160, 75] width 68 height 15
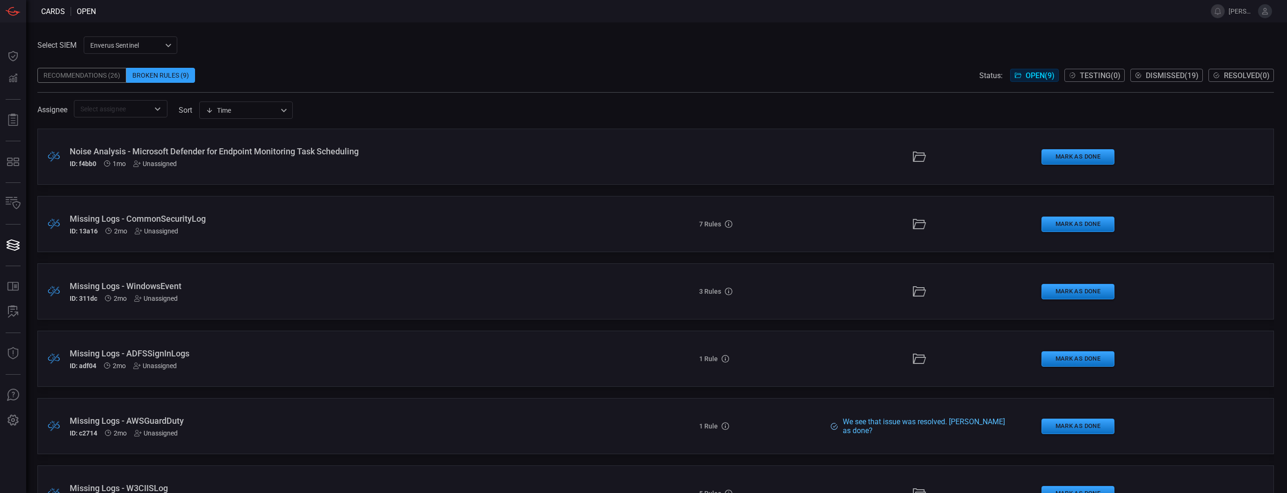
click at [198, 147] on div "Noise Analysis - Microsoft Defender for Endpoint Monitoring Task Scheduling" at bounding box center [315, 151] width 491 height 10
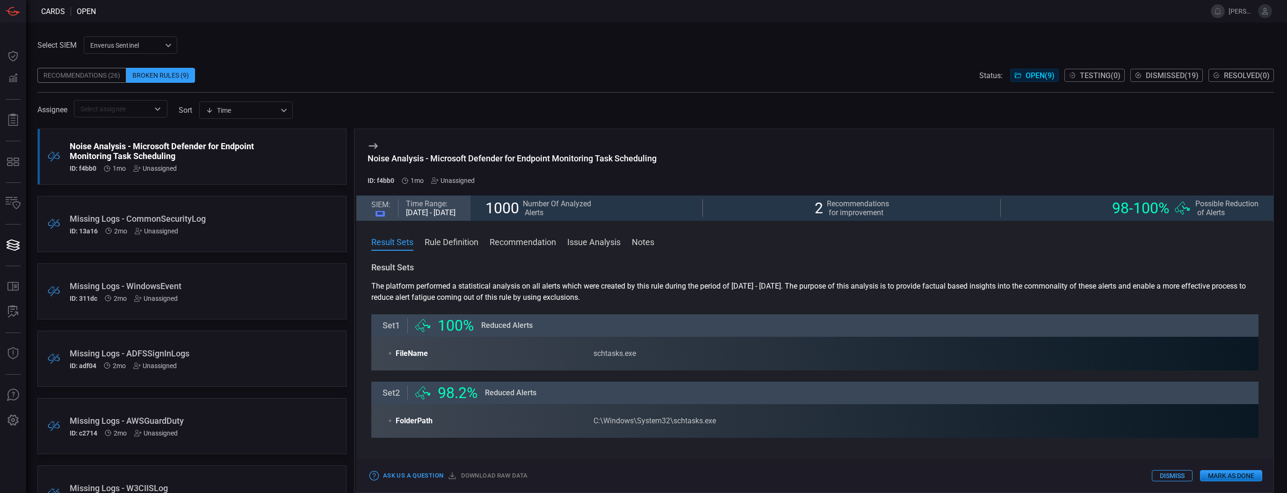
scroll to position [39, 0]
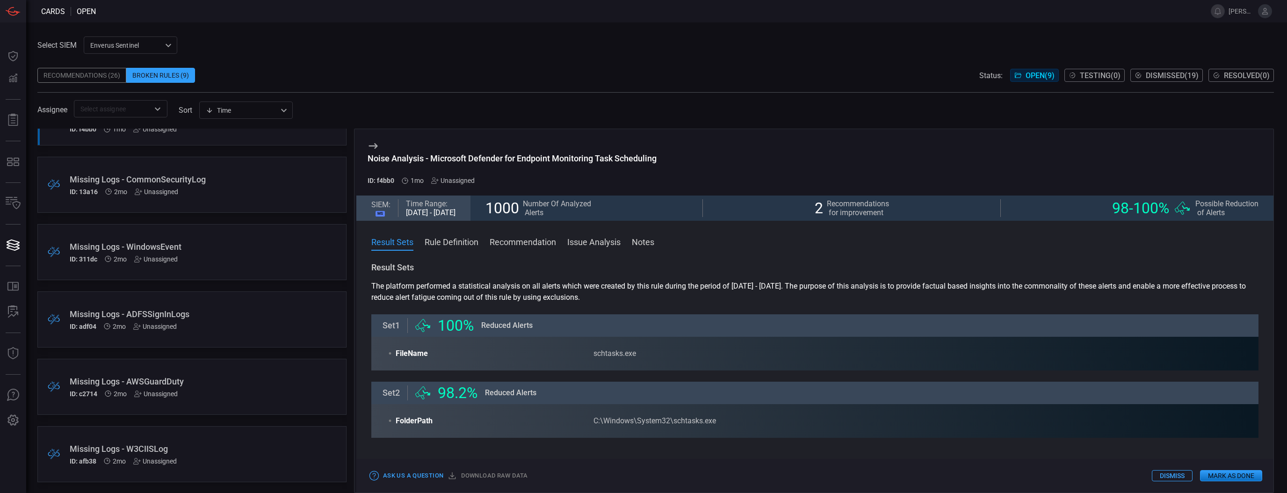
click at [110, 78] on div "Recommendations (26)" at bounding box center [81, 75] width 89 height 15
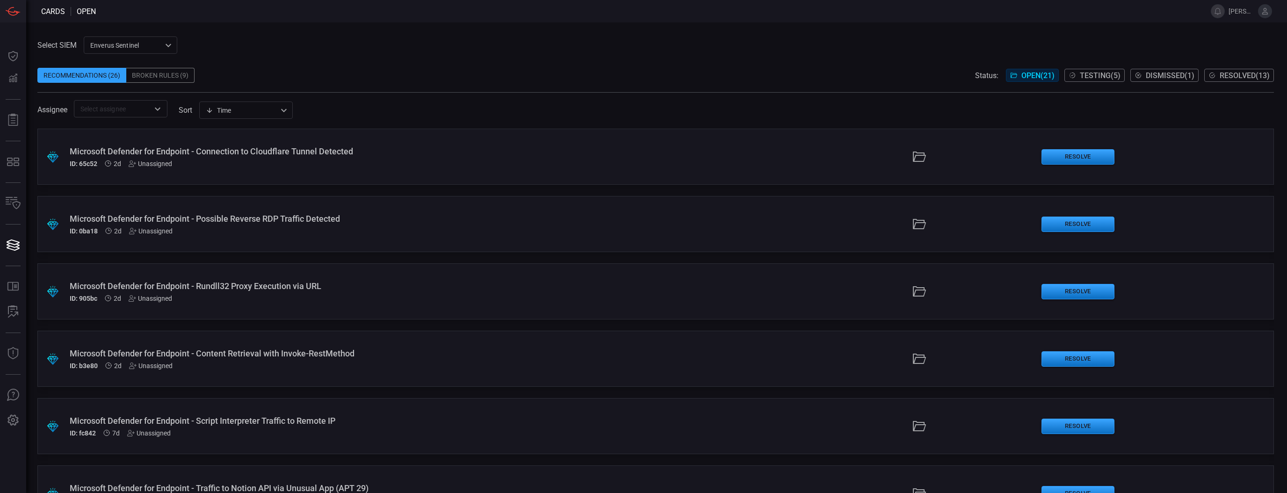
click at [149, 110] on input "text" at bounding box center [113, 109] width 72 height 12
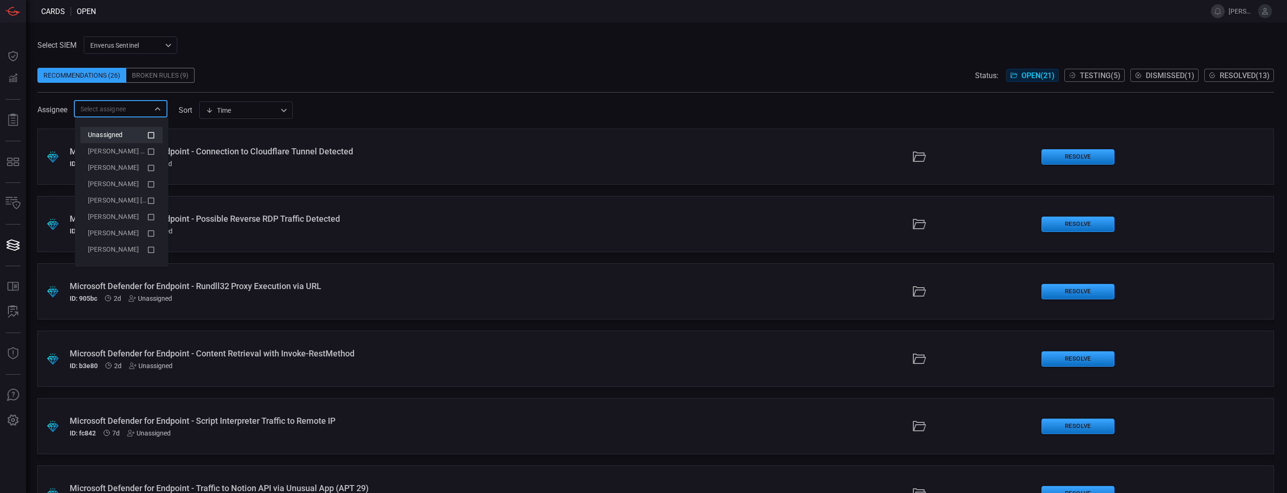
click at [153, 133] on icon at bounding box center [151, 135] width 8 height 11
click at [311, 48] on div "Select SIEM Enverus Sentinel c91b43ff-c123-4683-be2e-f803907a5556 ​ Recommendat…" at bounding box center [655, 76] width 1236 height 81
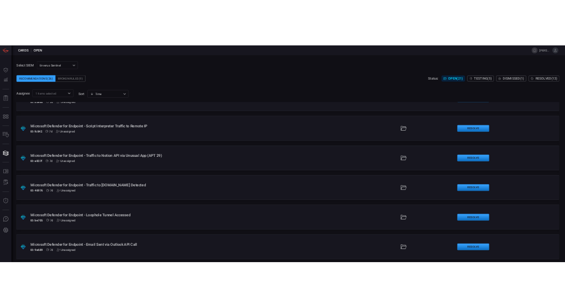
scroll to position [242, 0]
